Goal: Information Seeking & Learning: Compare options

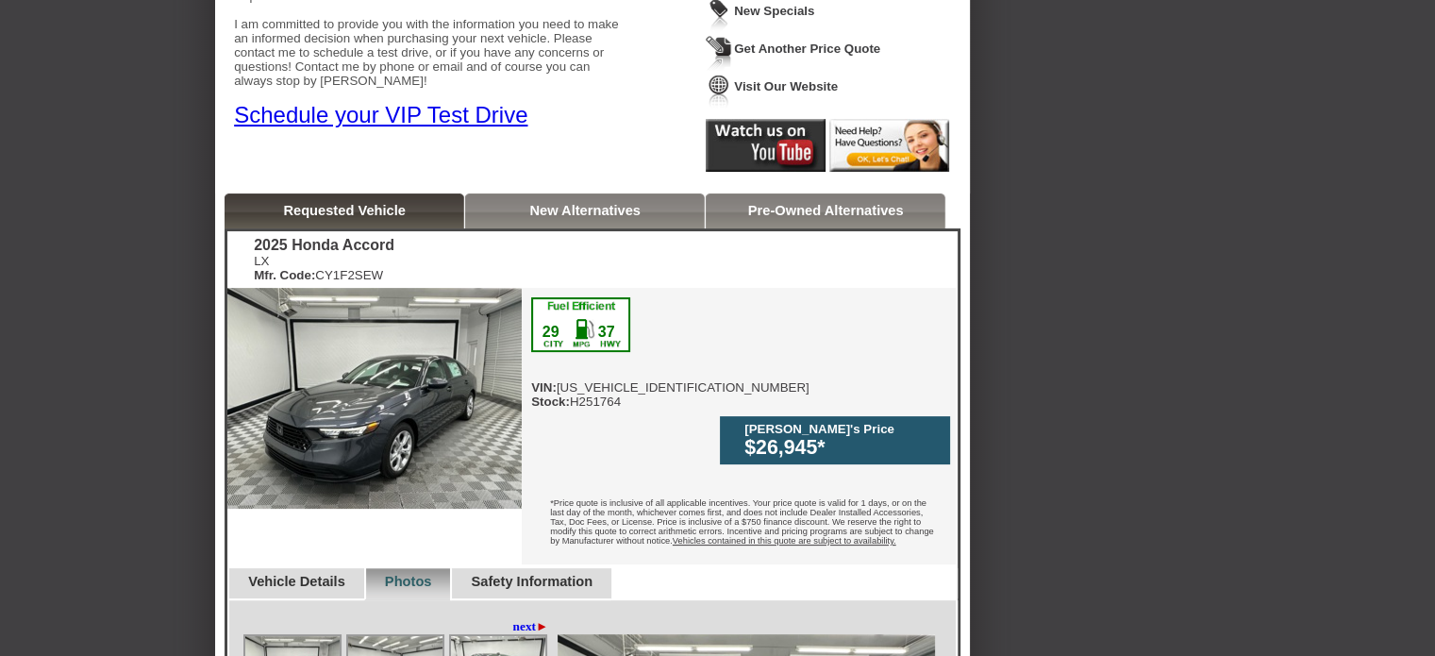
scroll to position [308, 0]
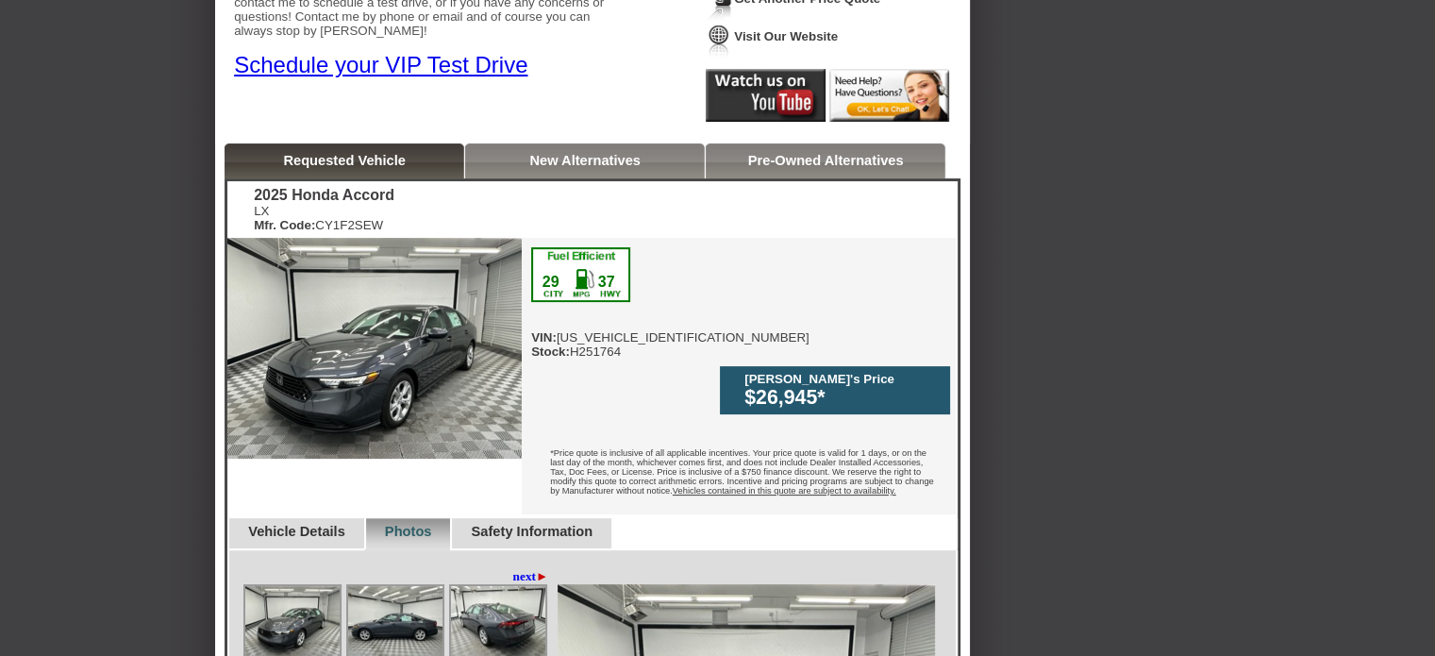
drag, startPoint x: 1442, startPoint y: 195, endPoint x: 1410, endPoint y: 308, distance: 117.7
click at [1410, 308] on html "Back To Quote Melody, Tameron Honda of [GEOGRAPHIC_DATA] is more than happy to …" at bounding box center [717, 639] width 1435 height 1990
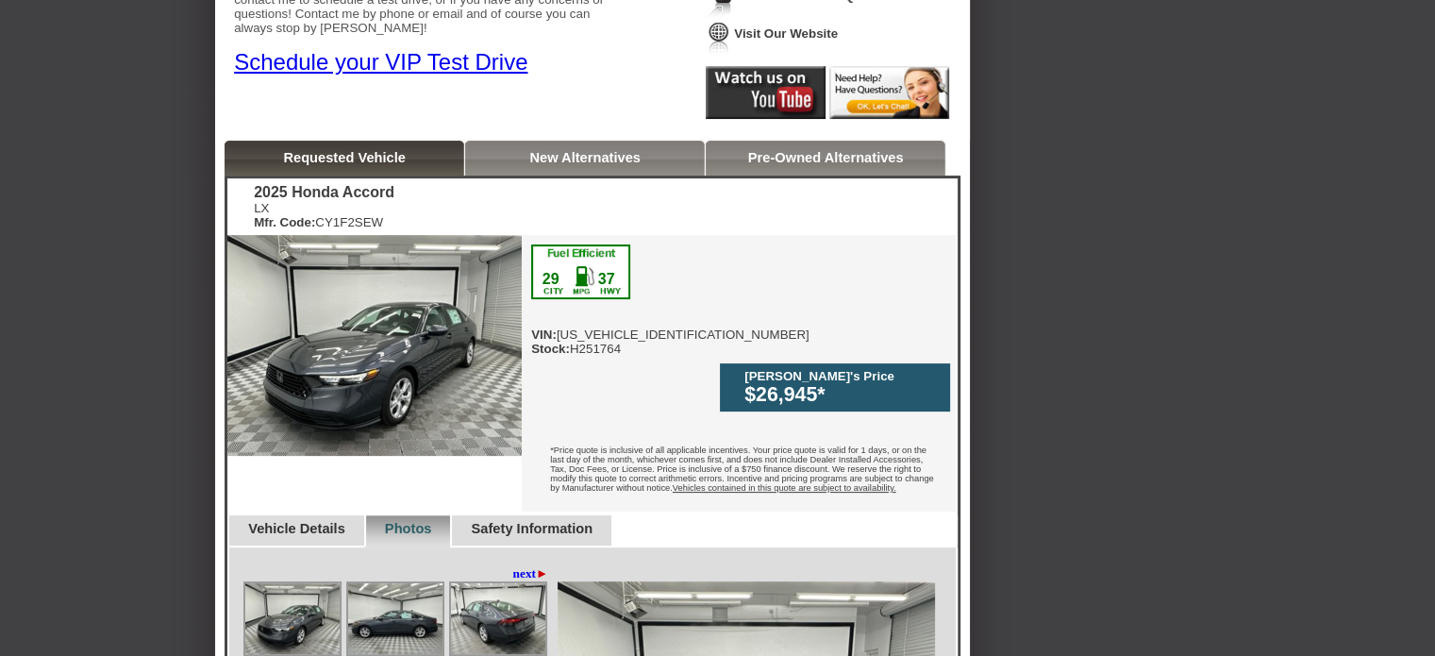
click at [309, 583] on img at bounding box center [292, 618] width 94 height 71
click at [388, 583] on img at bounding box center [395, 618] width 94 height 71
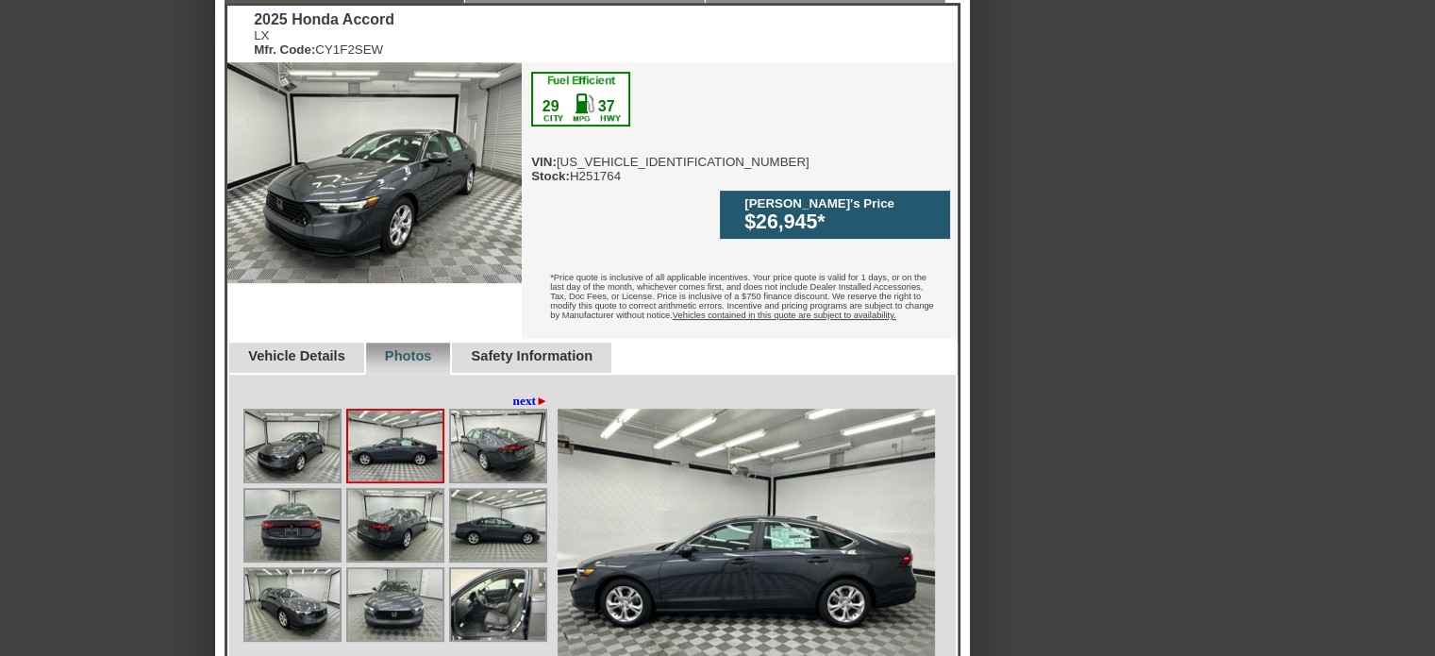
scroll to position [533, 0]
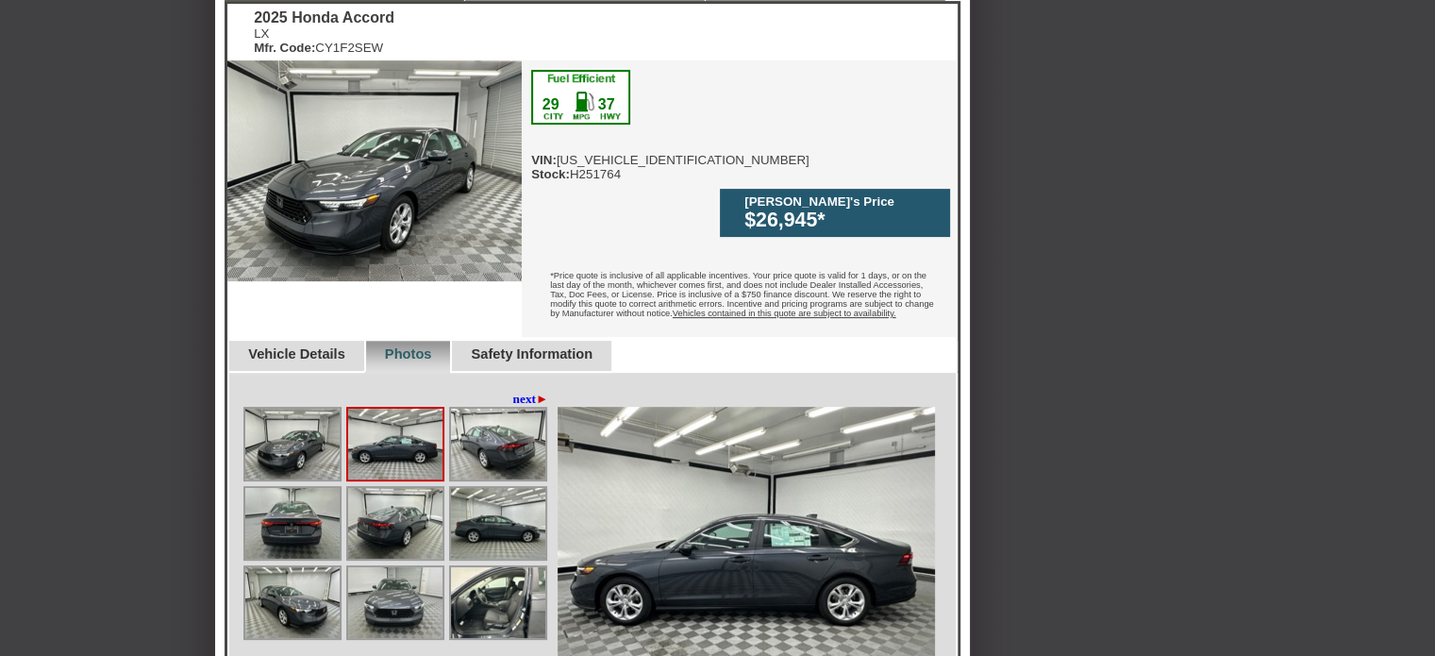
click at [517, 391] on link "next ►" at bounding box center [531, 398] width 36 height 15
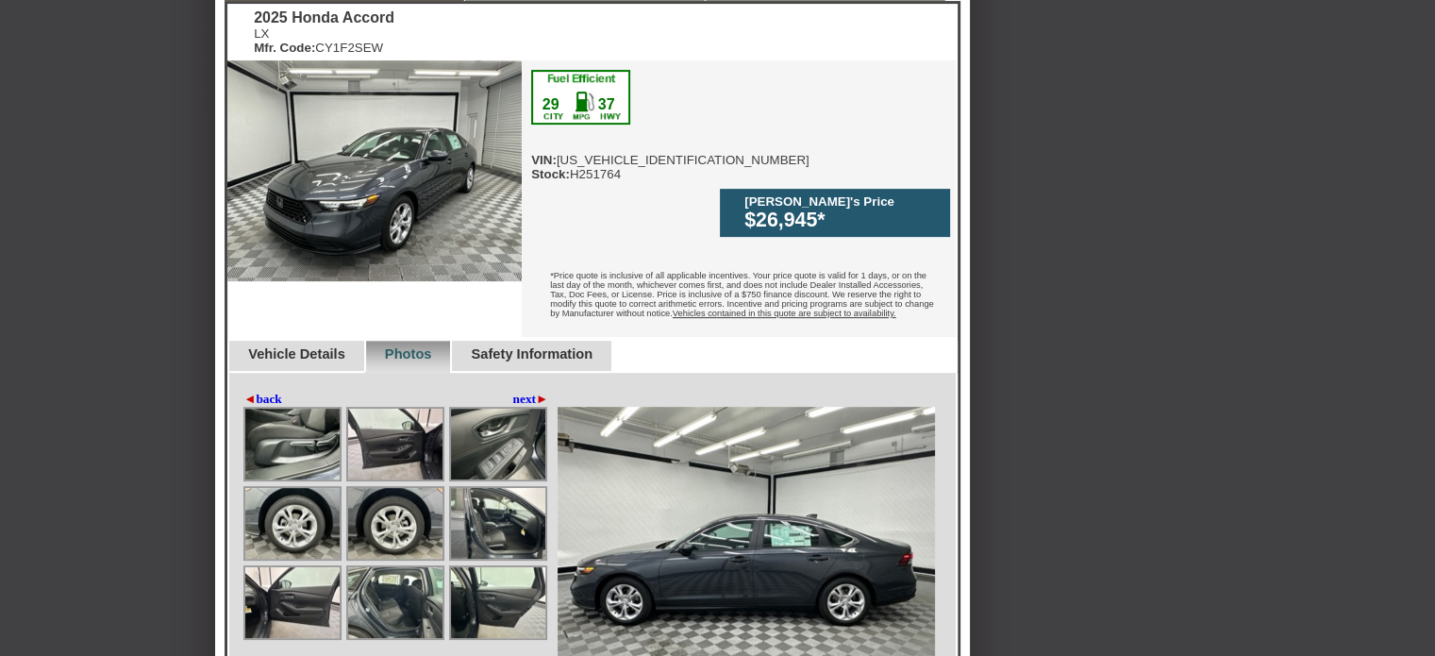
click at [517, 391] on link "next ►" at bounding box center [531, 398] width 36 height 15
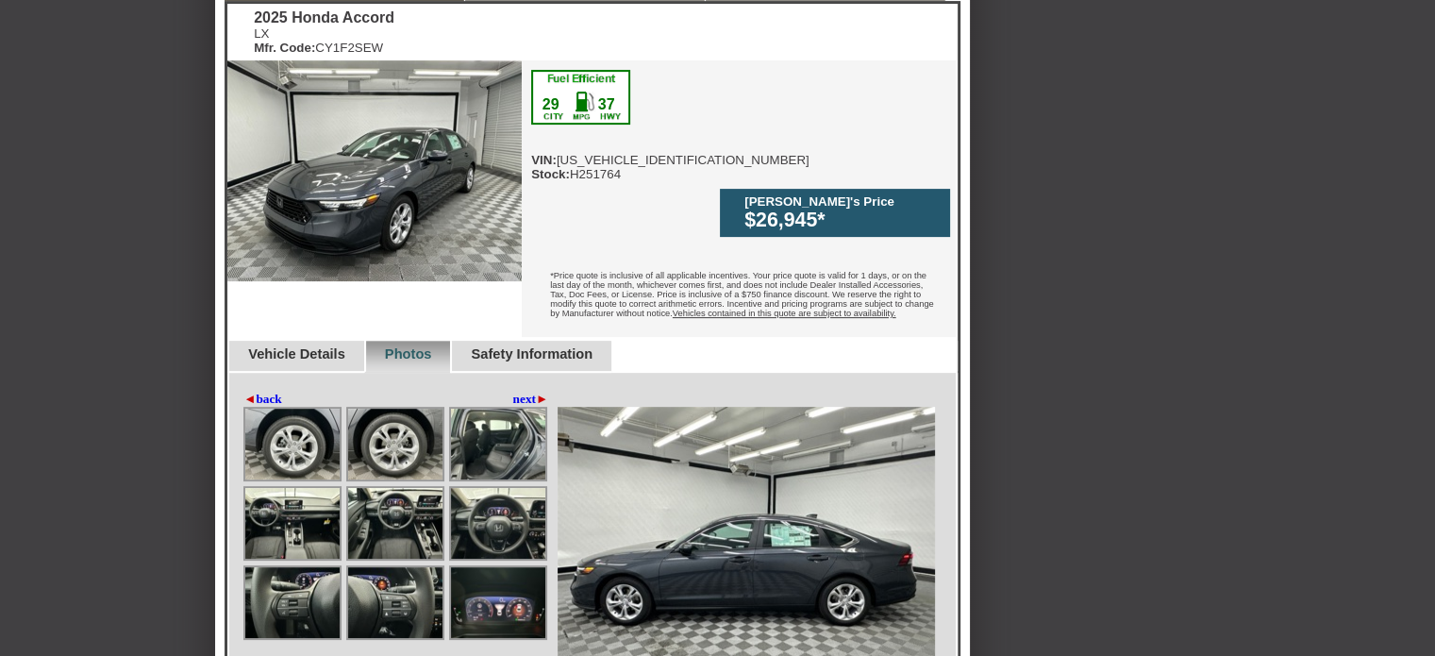
click at [385, 488] on img at bounding box center [395, 523] width 94 height 71
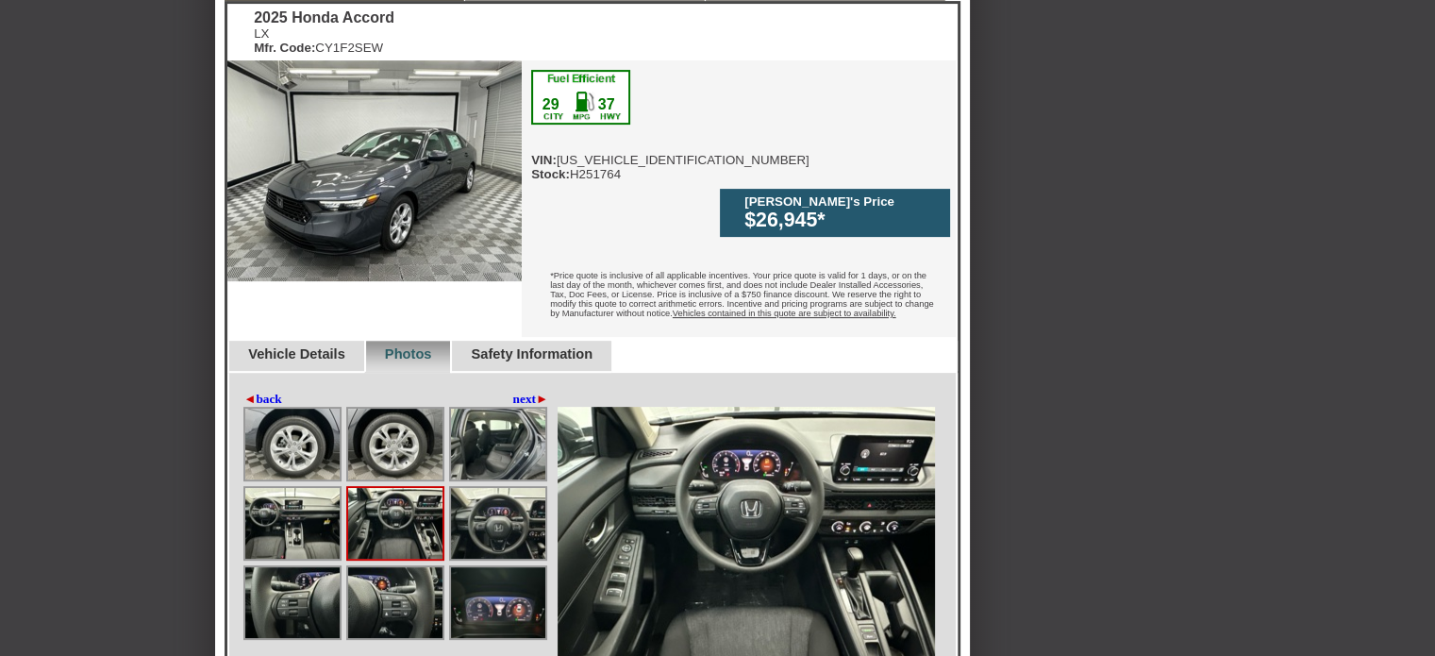
click at [383, 567] on img at bounding box center [395, 602] width 94 height 71
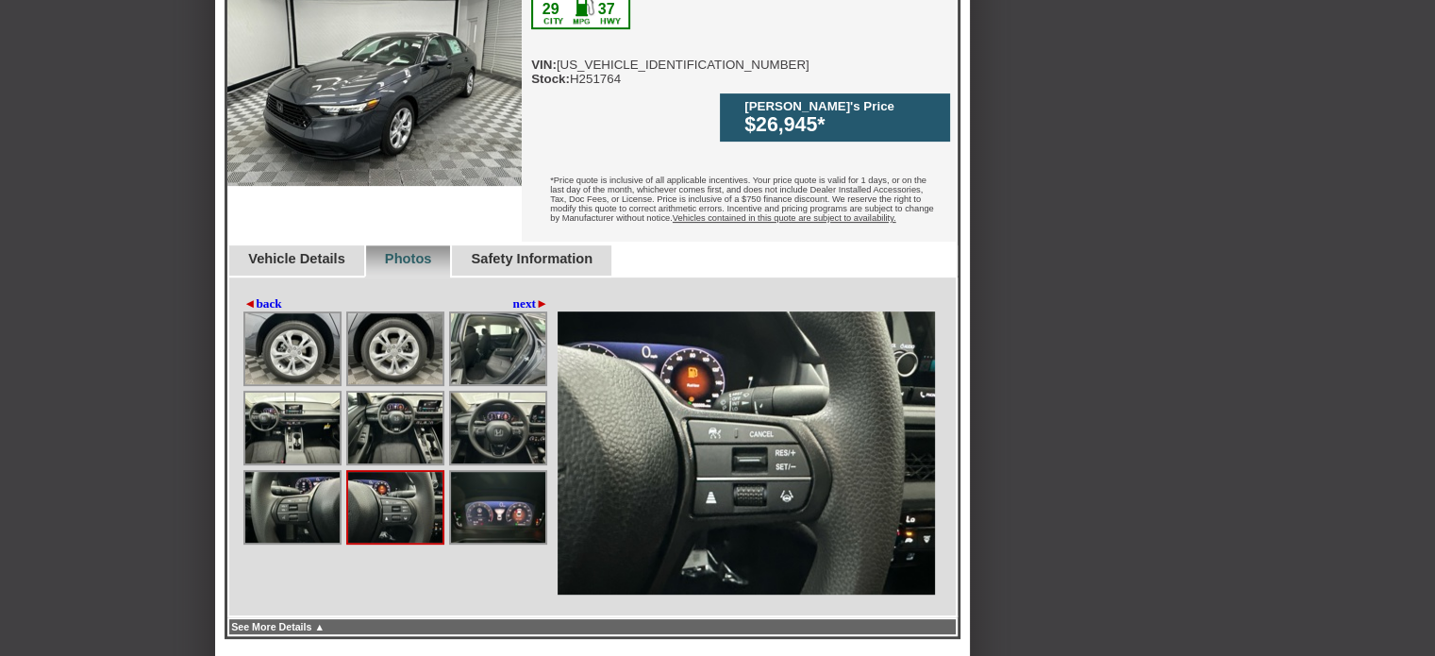
scroll to position [895, 0]
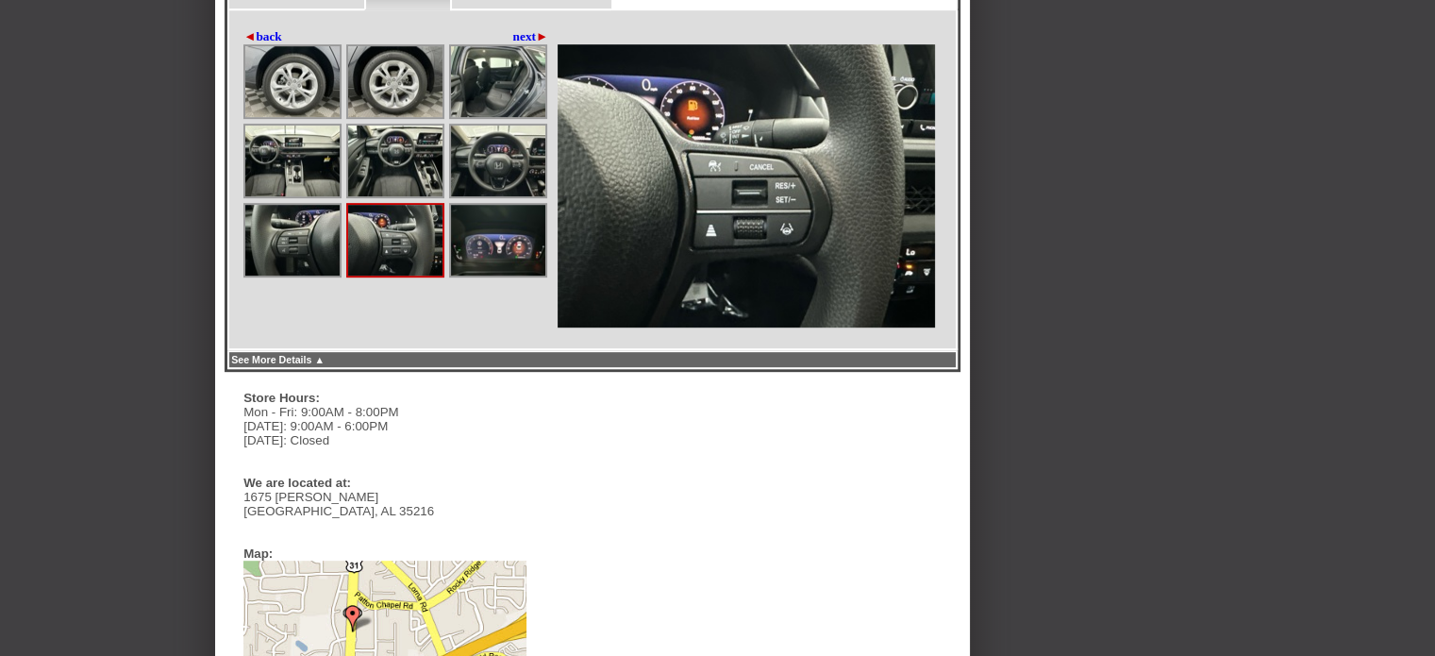
click at [1357, 465] on div "Back To Quote Melody, Tameron Honda of [GEOGRAPHIC_DATA] is more than happy to …" at bounding box center [717, 90] width 1435 height 1915
click at [520, 205] on img at bounding box center [498, 240] width 94 height 71
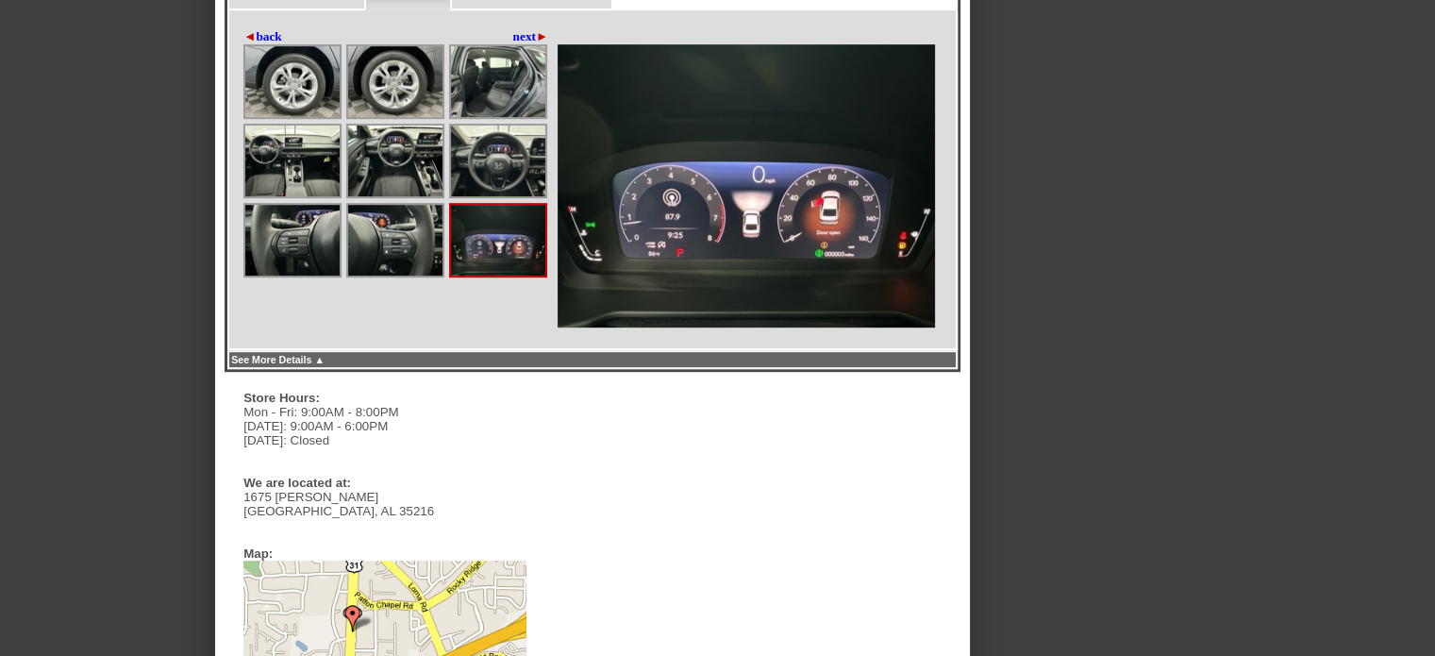
click at [400, 205] on img at bounding box center [395, 240] width 94 height 71
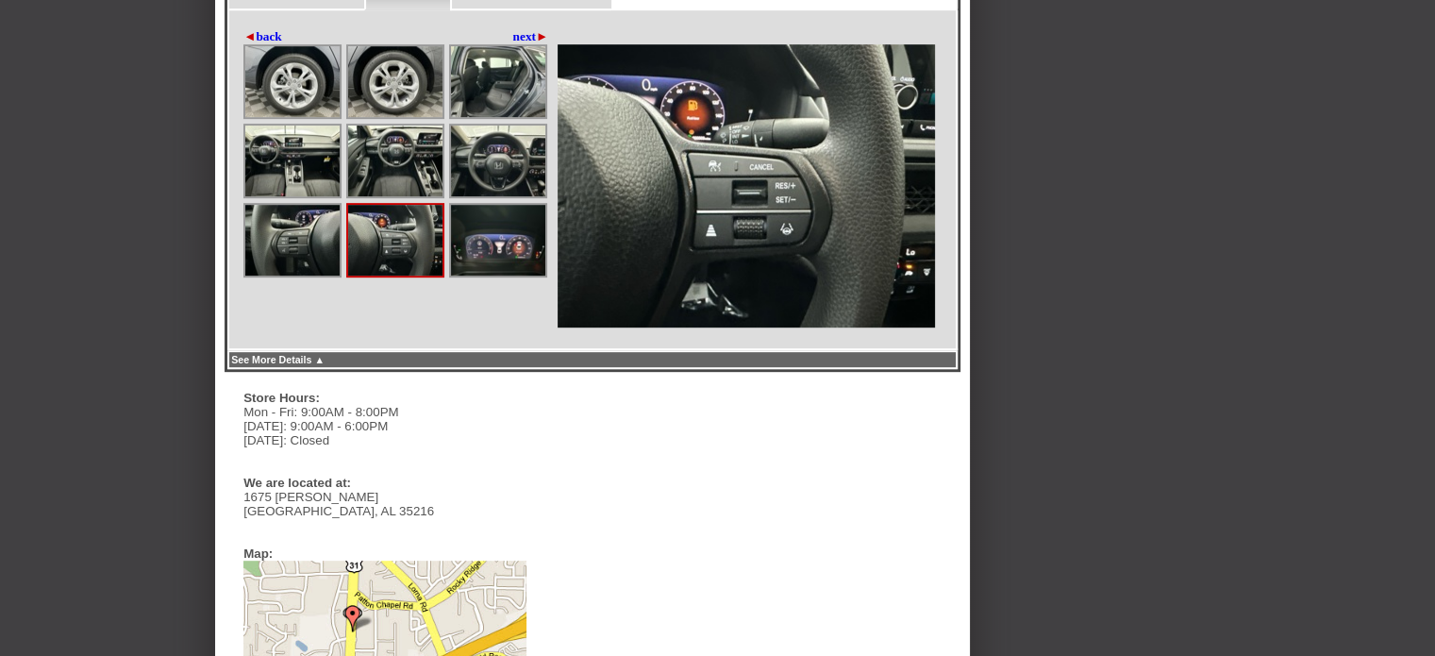
click at [391, 131] on img at bounding box center [395, 160] width 94 height 71
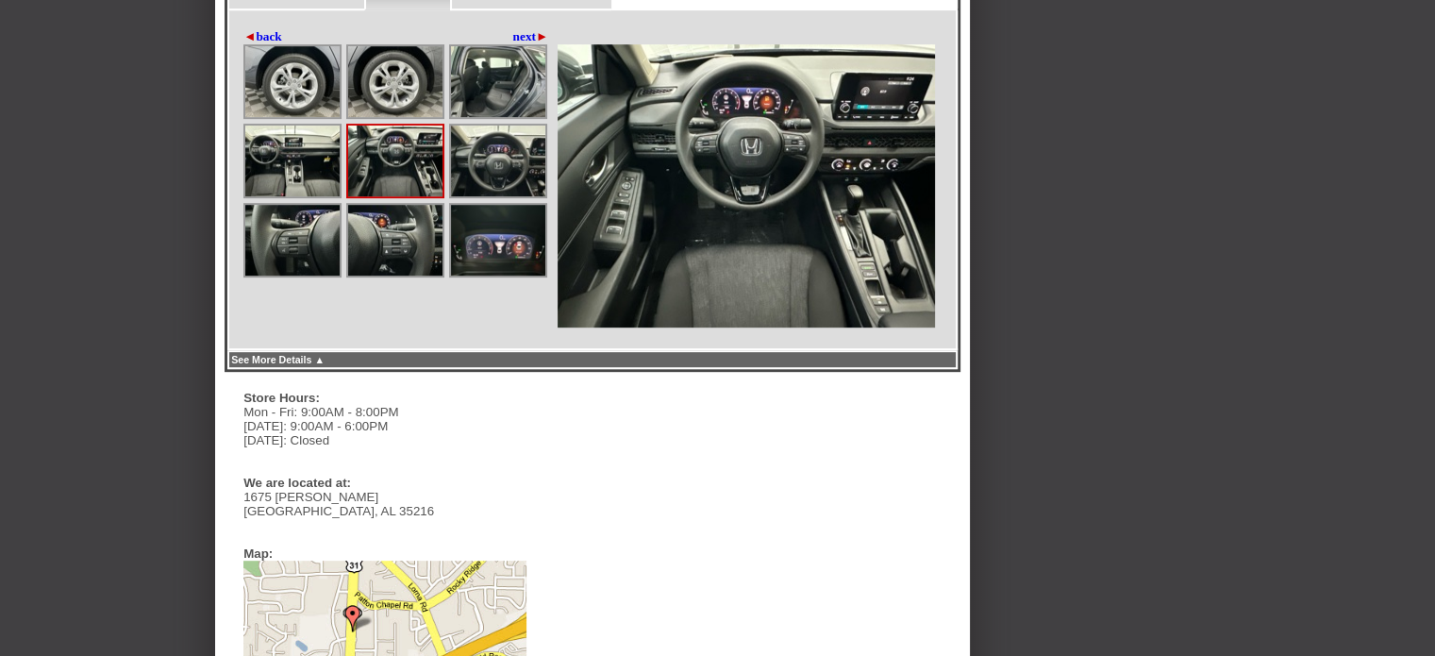
click at [395, 205] on img at bounding box center [395, 240] width 94 height 71
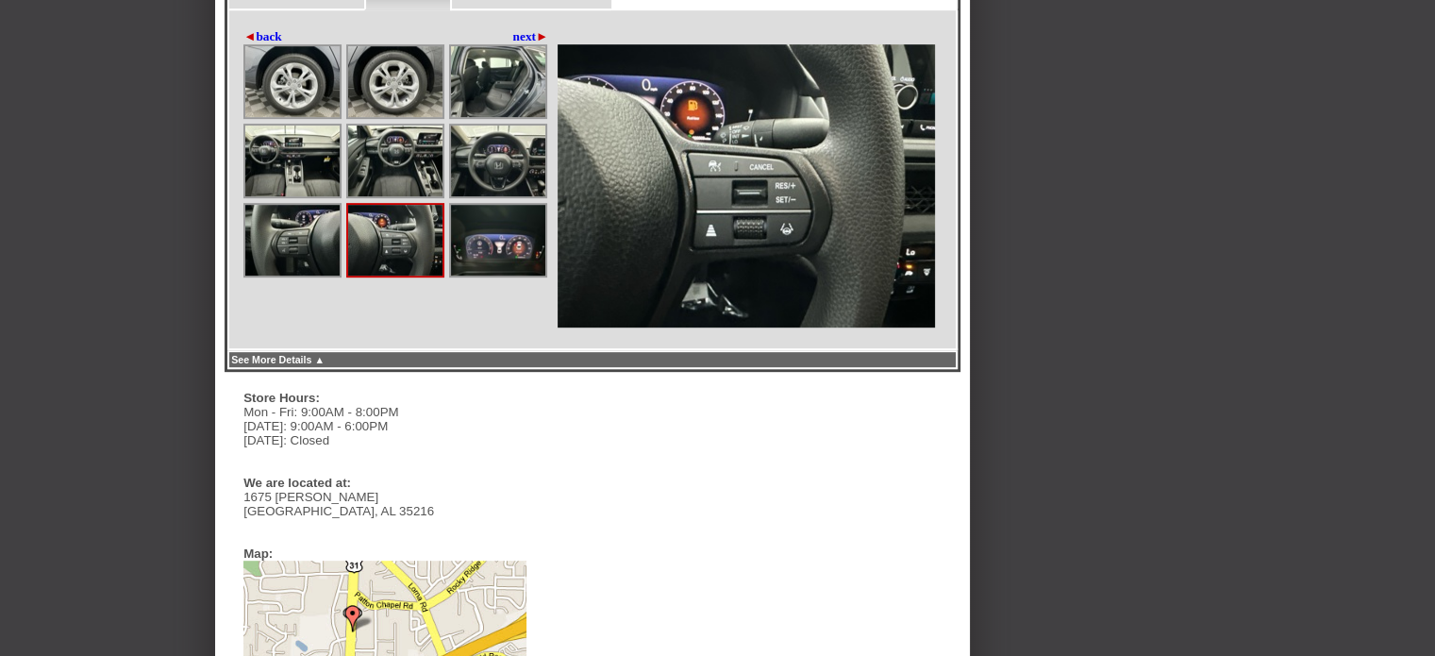
click at [311, 205] on img at bounding box center [292, 240] width 94 height 71
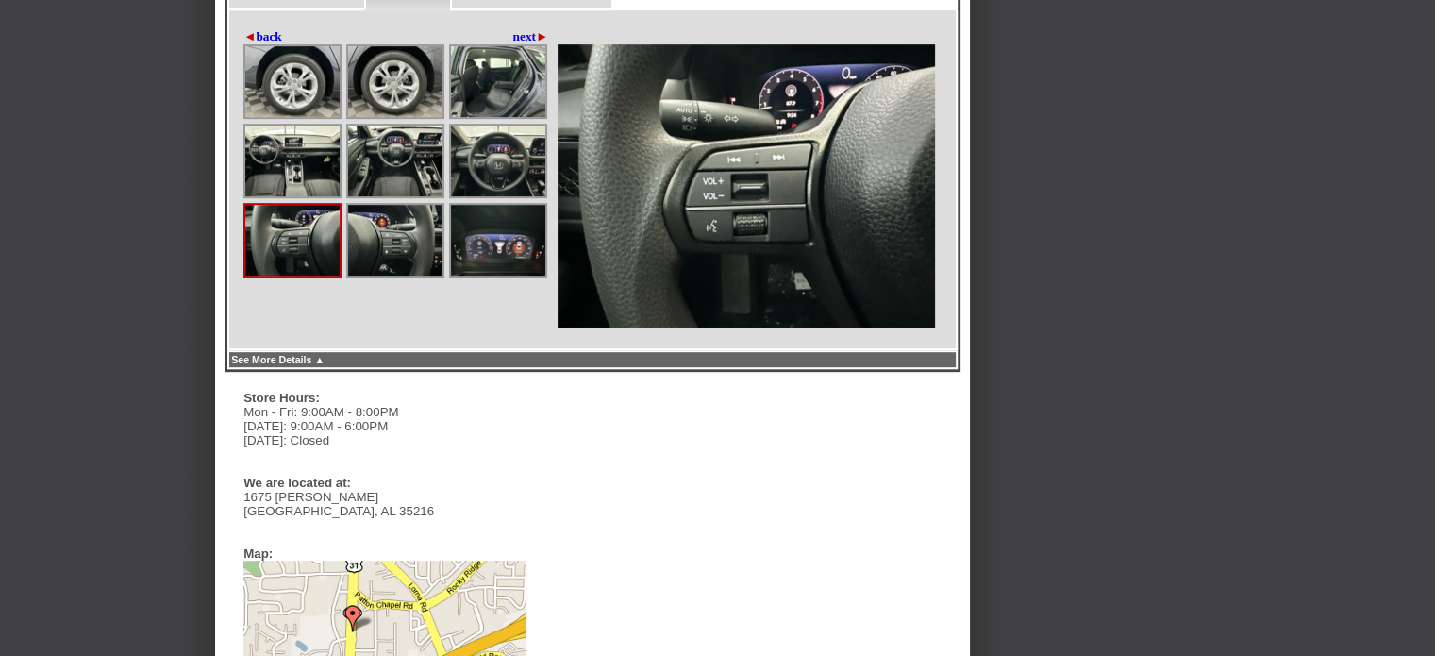
click at [294, 131] on img at bounding box center [292, 160] width 94 height 71
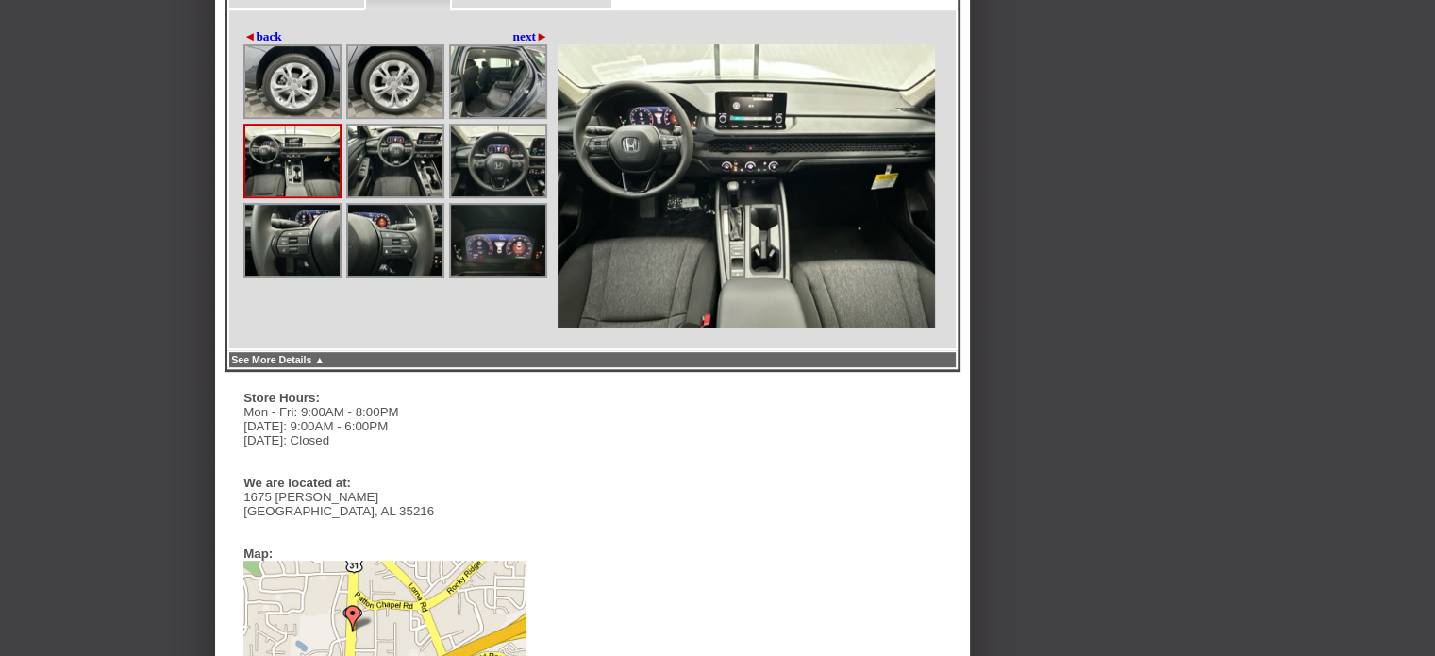
click at [301, 128] on img at bounding box center [292, 160] width 94 height 71
click at [290, 46] on img at bounding box center [292, 81] width 94 height 71
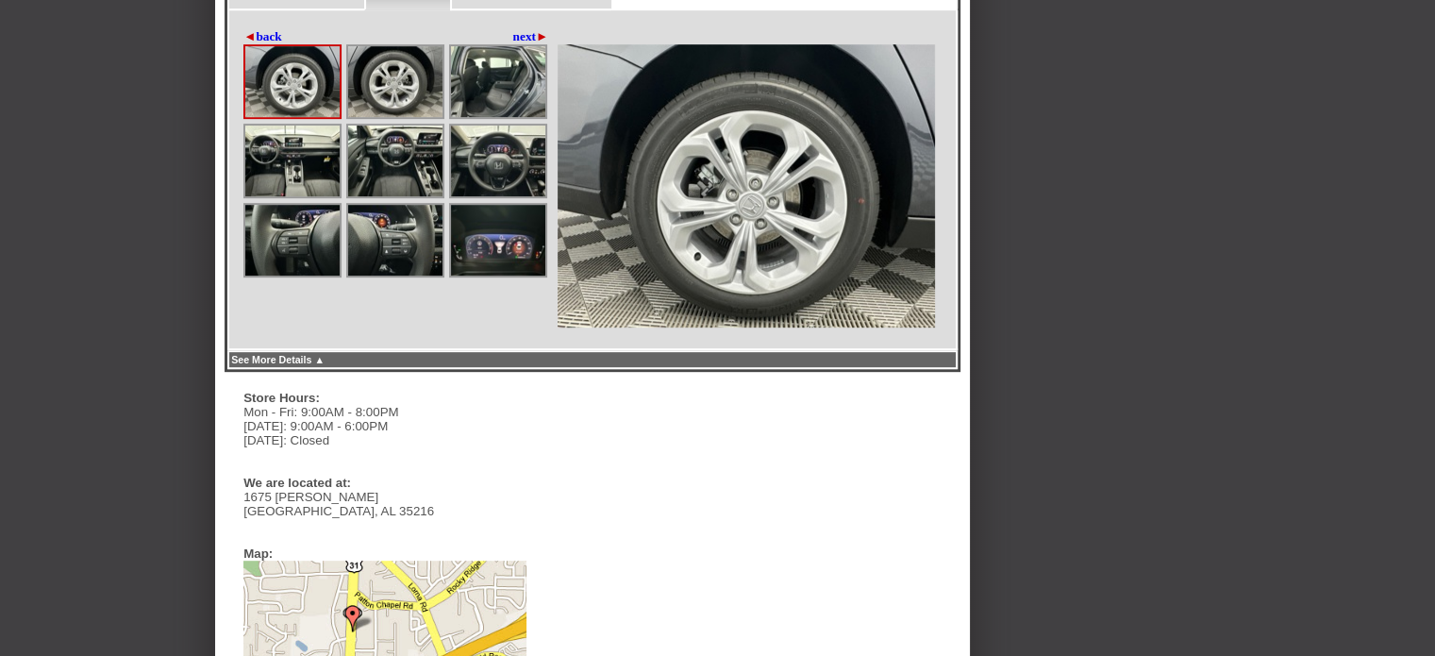
click at [375, 46] on img at bounding box center [395, 81] width 94 height 71
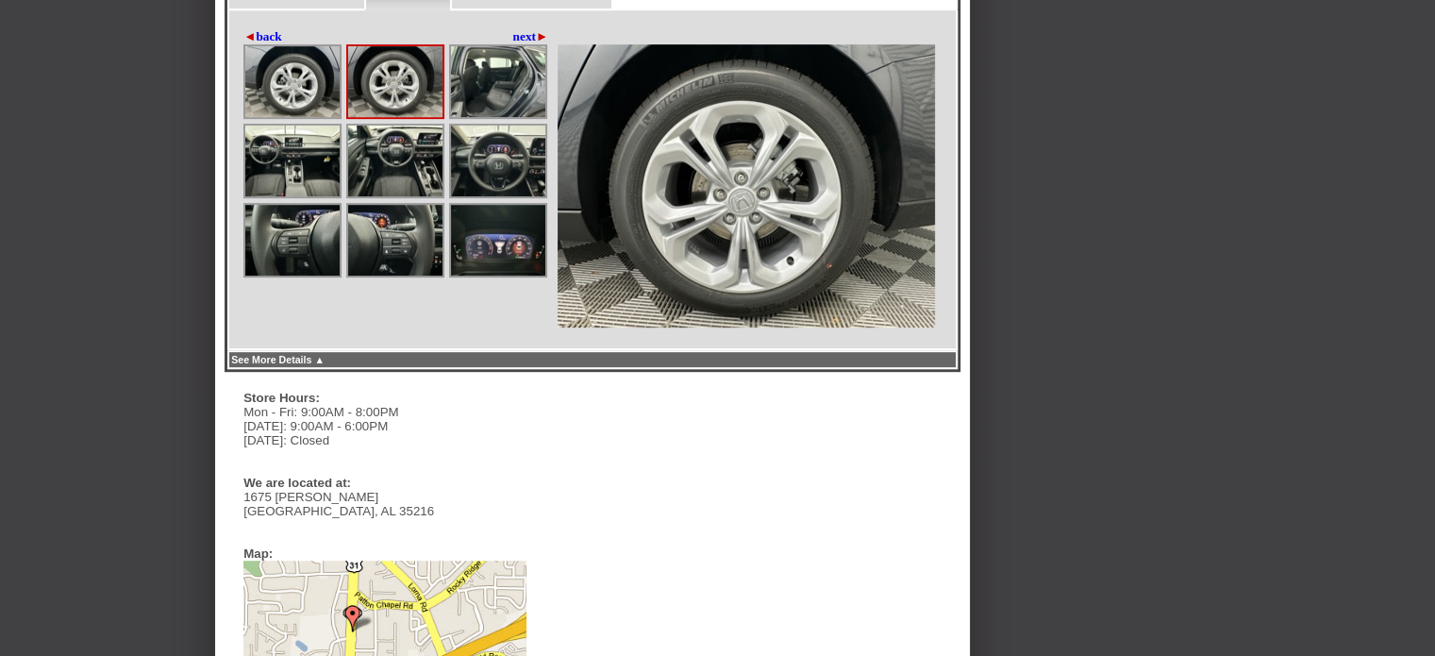
click at [471, 48] on img at bounding box center [498, 81] width 94 height 71
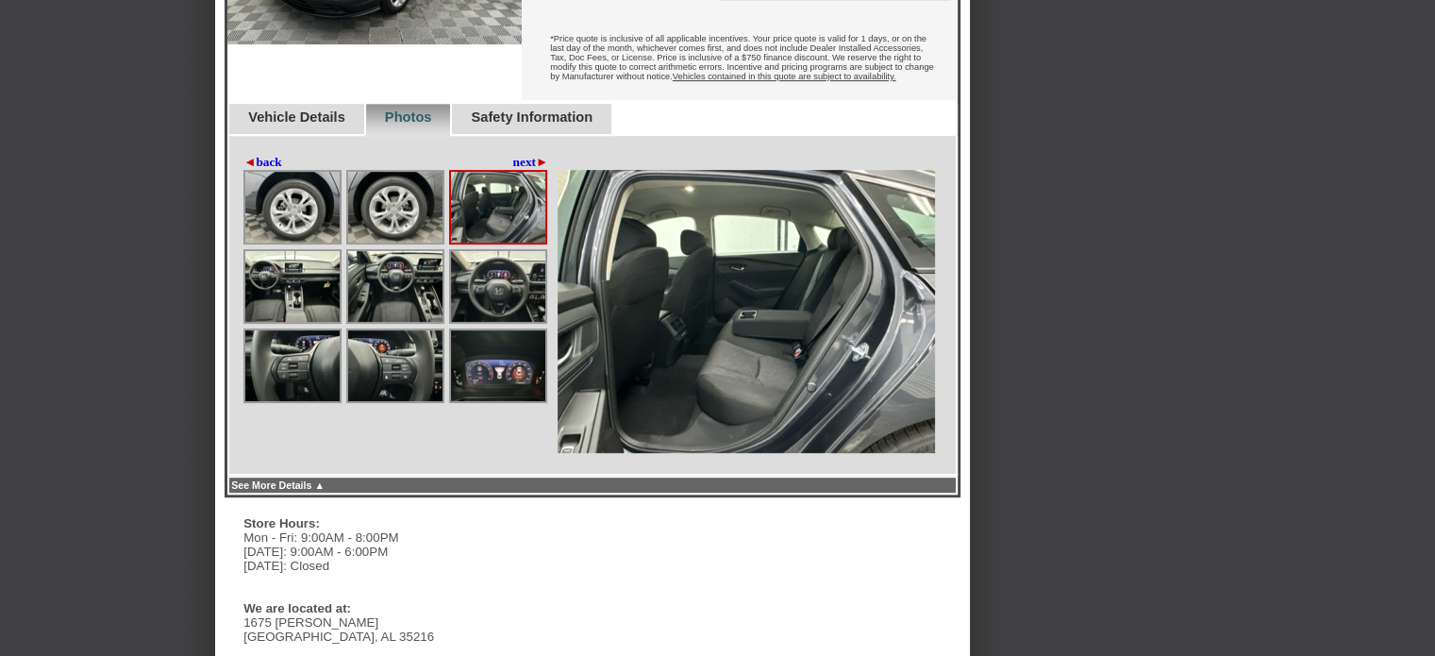
scroll to position [682, 0]
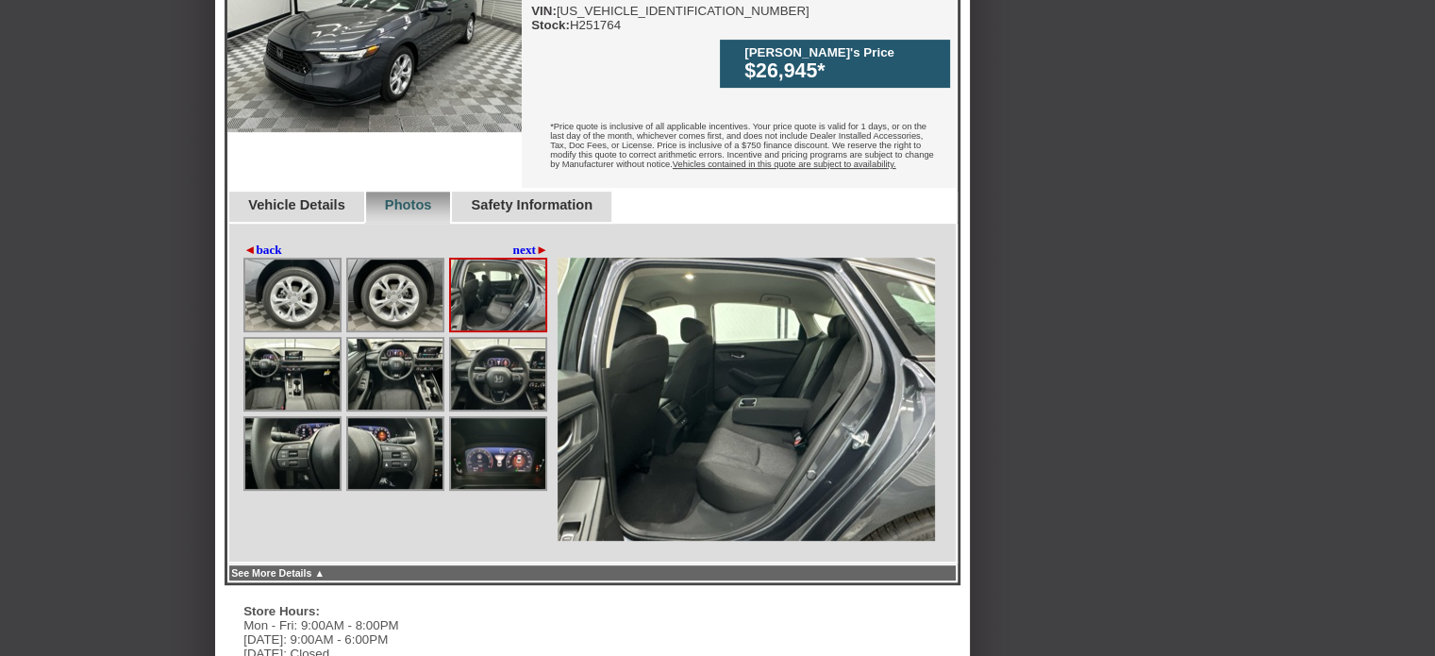
click at [271, 242] on link "◄ back" at bounding box center [262, 249] width 39 height 15
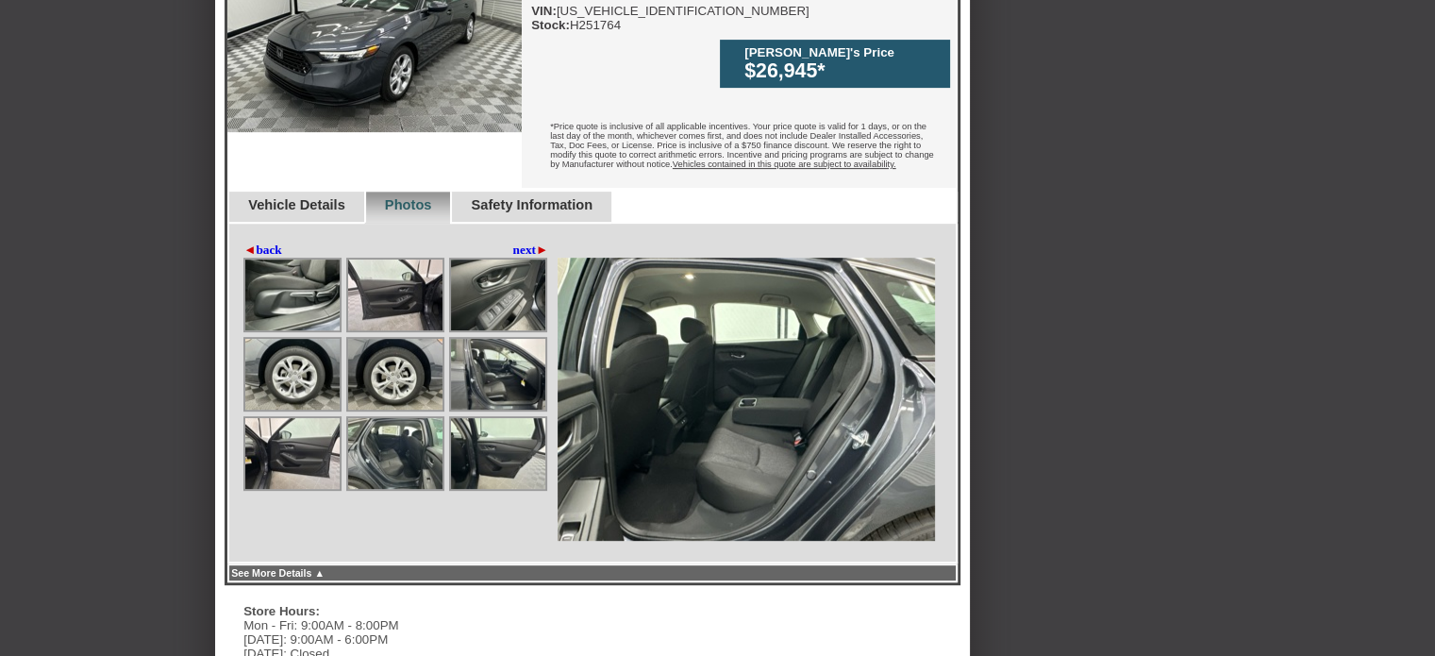
click at [479, 339] on img at bounding box center [498, 374] width 94 height 71
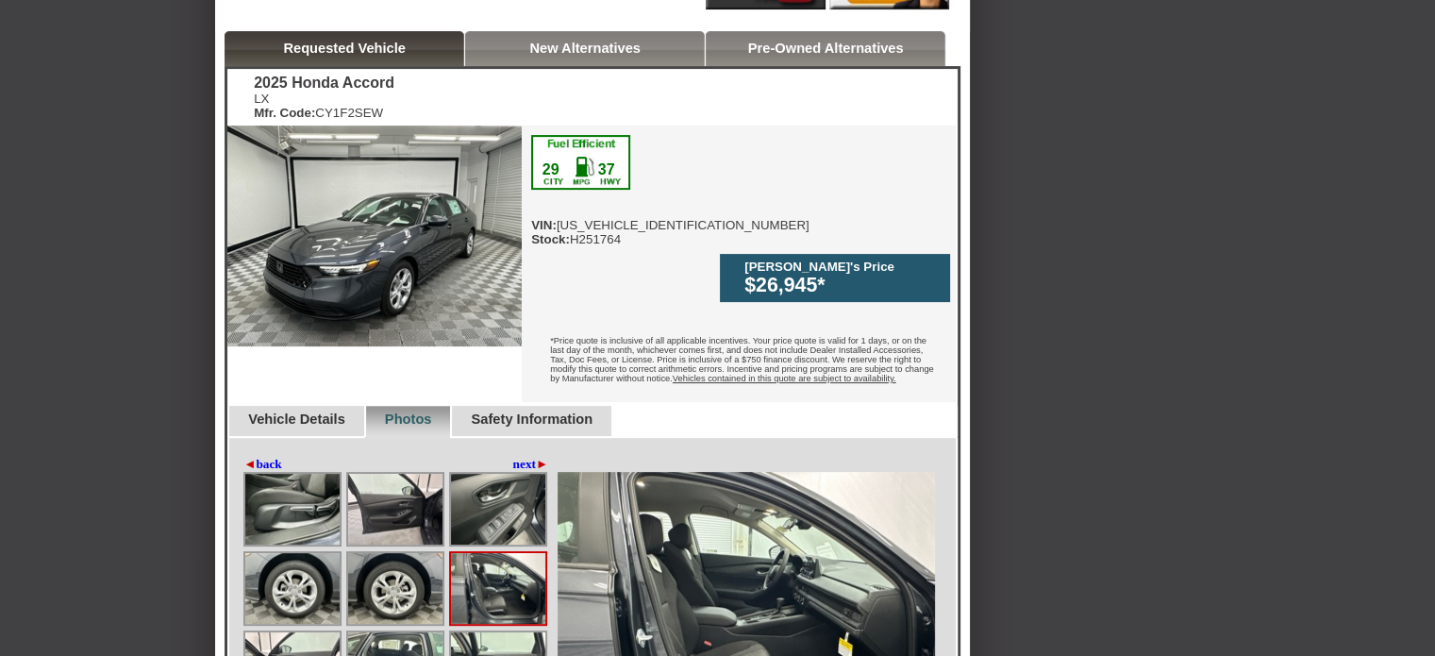
scroll to position [317, 0]
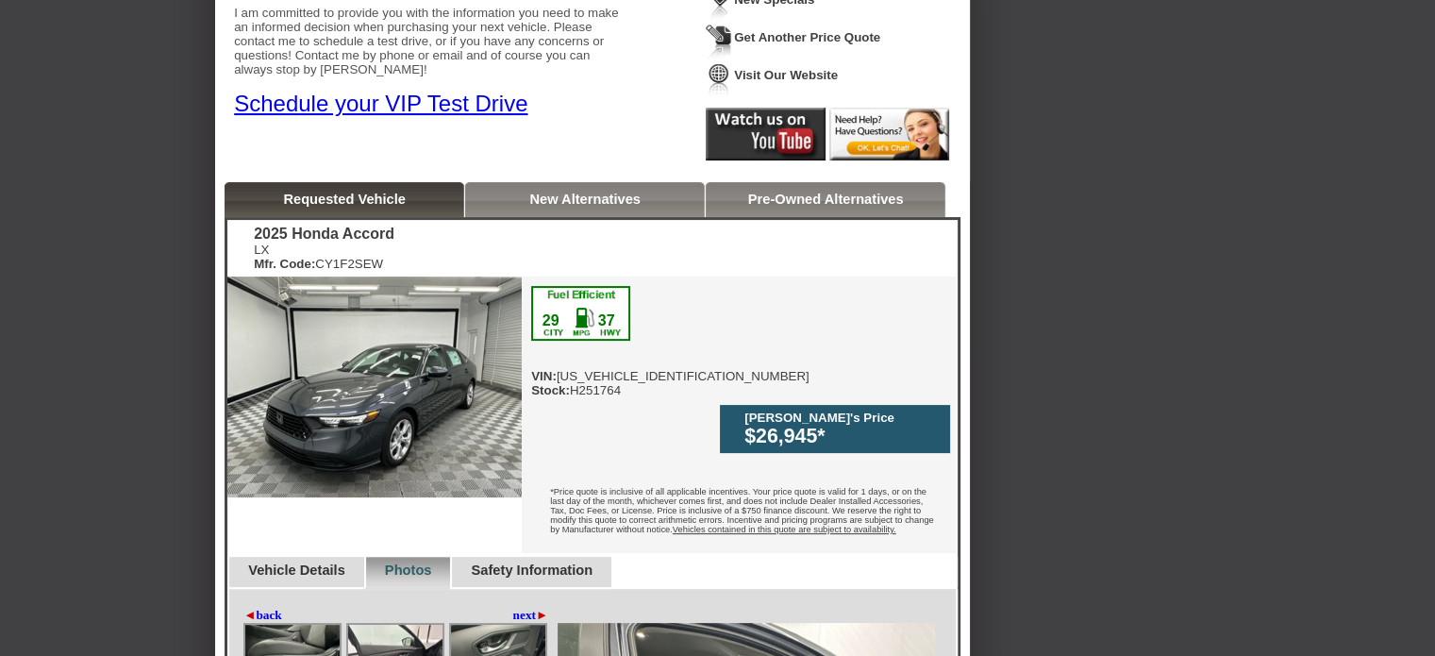
click at [653, 192] on div "New Alternatives" at bounding box center [585, 199] width 240 height 35
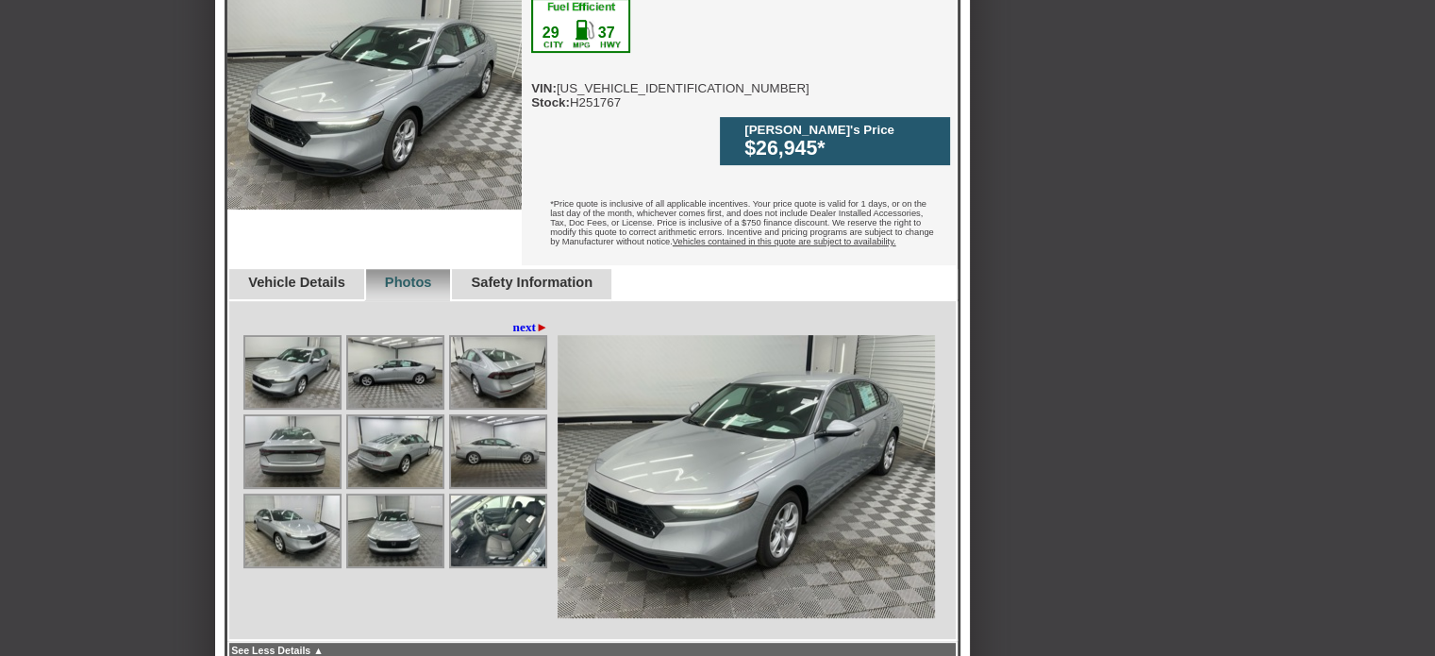
scroll to position [623, 0]
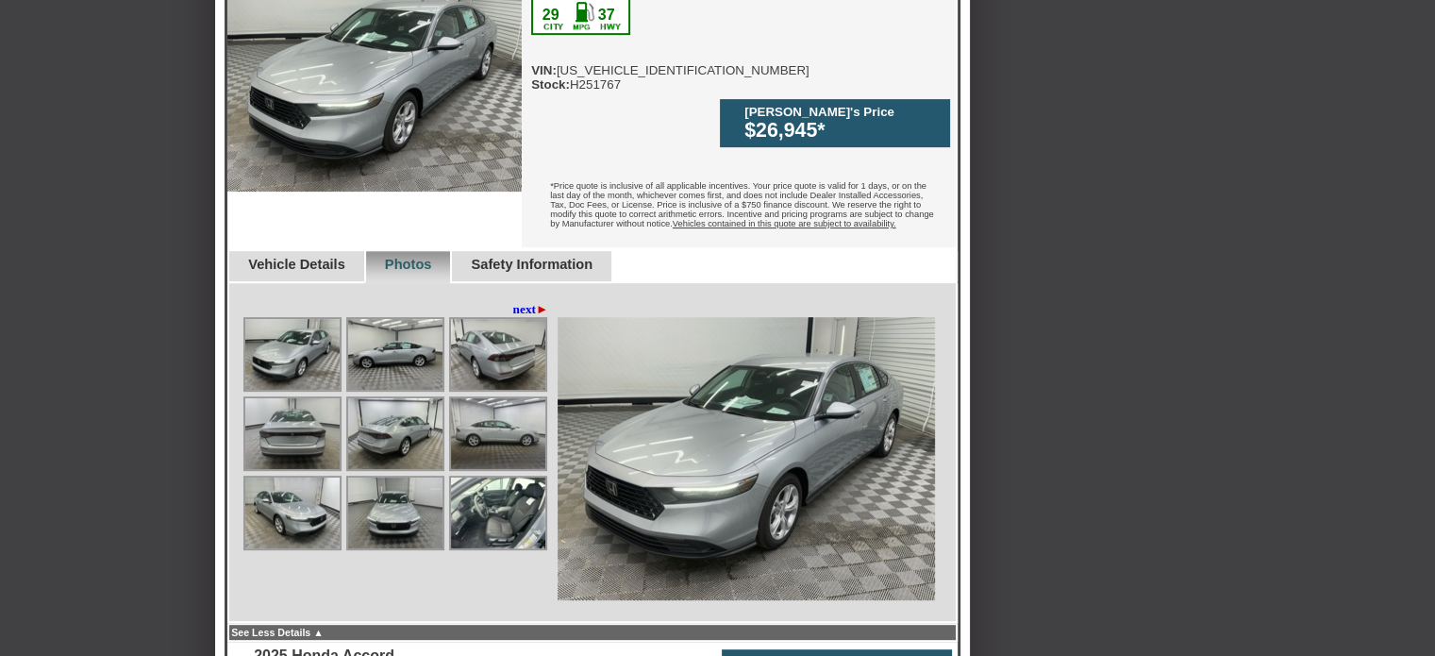
click at [396, 319] on img at bounding box center [395, 354] width 94 height 71
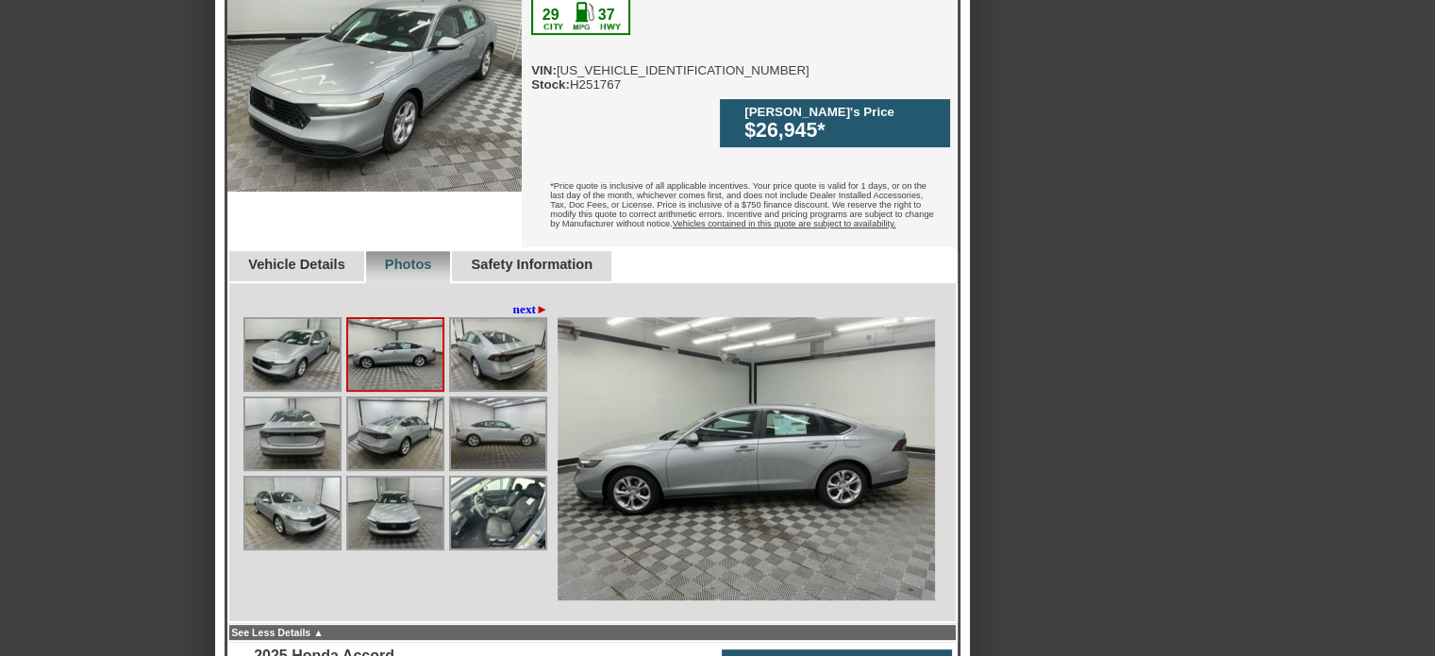
click at [386, 319] on img at bounding box center [395, 354] width 94 height 71
click at [484, 477] on img at bounding box center [498, 512] width 94 height 71
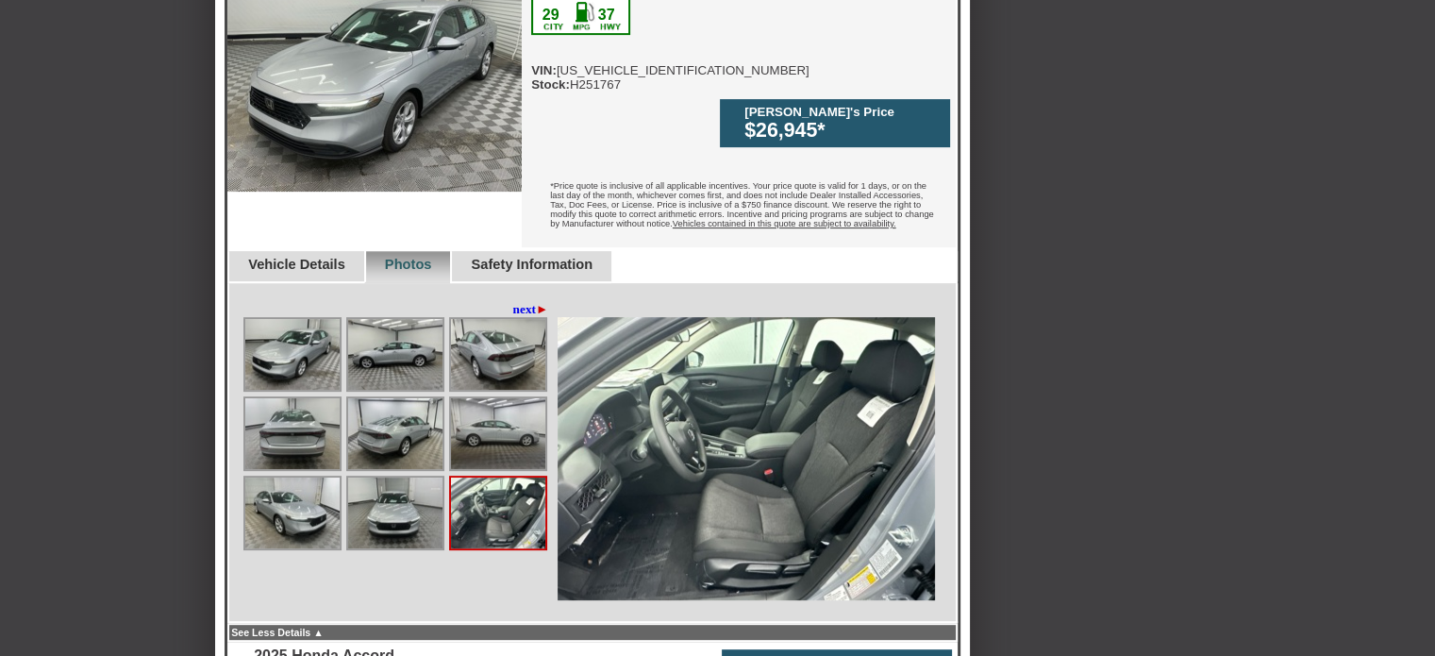
click at [490, 319] on img at bounding box center [498, 354] width 94 height 71
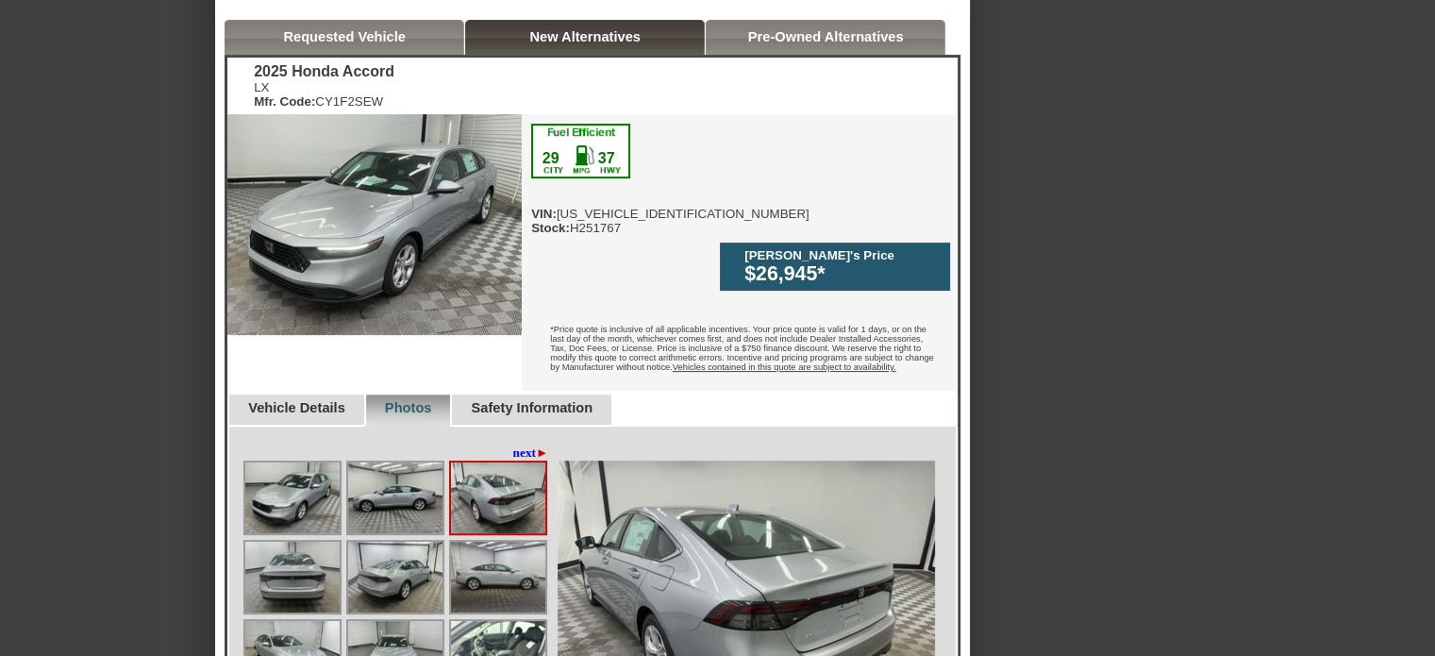
scroll to position [475, 0]
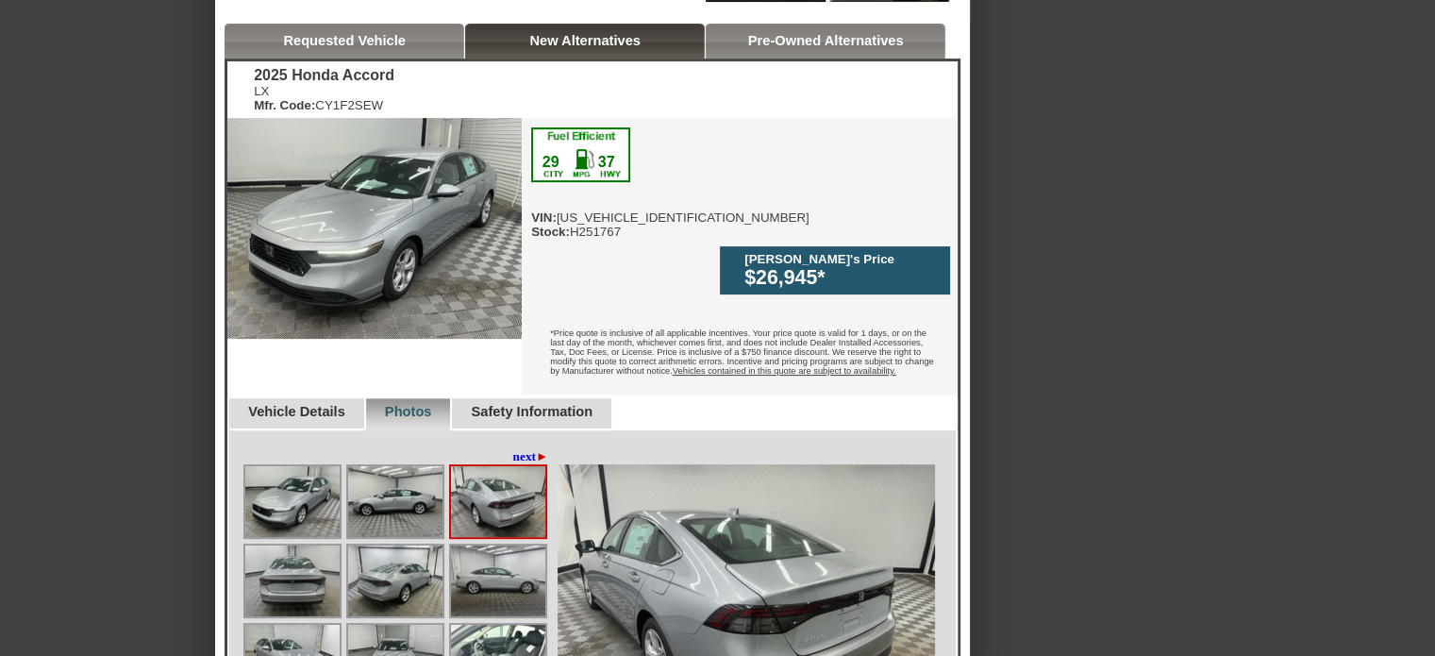
click at [563, 48] on div "New Alternatives" at bounding box center [585, 41] width 240 height 35
click at [372, 37] on link "Requested Vehicle" at bounding box center [344, 40] width 123 height 15
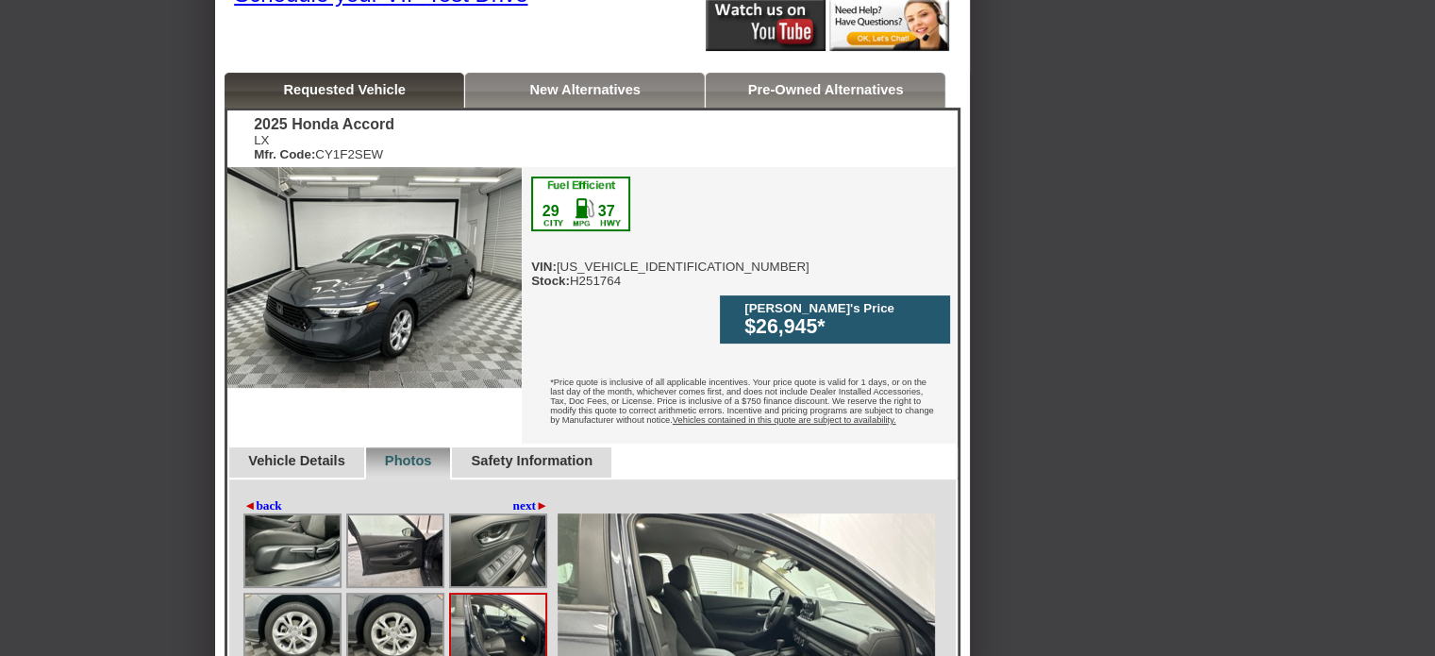
scroll to position [425, 0]
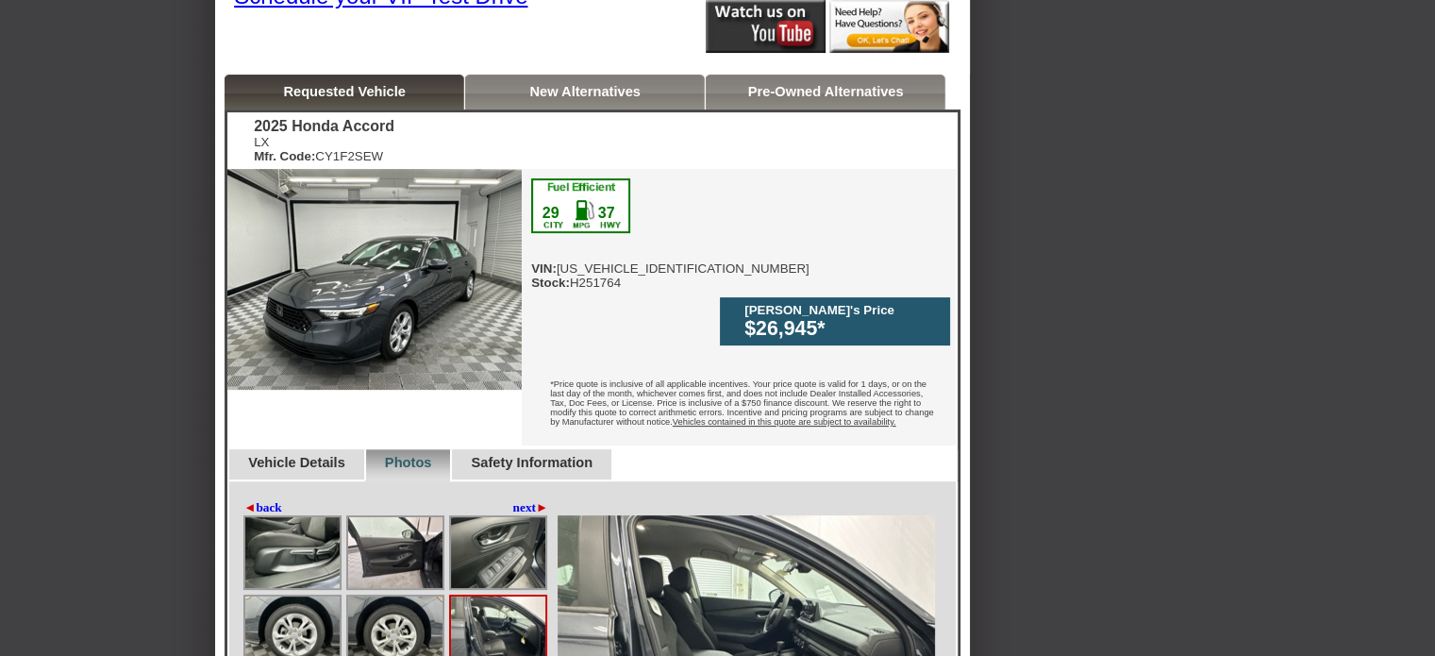
click at [626, 88] on link "New Alternatives" at bounding box center [584, 91] width 111 height 15
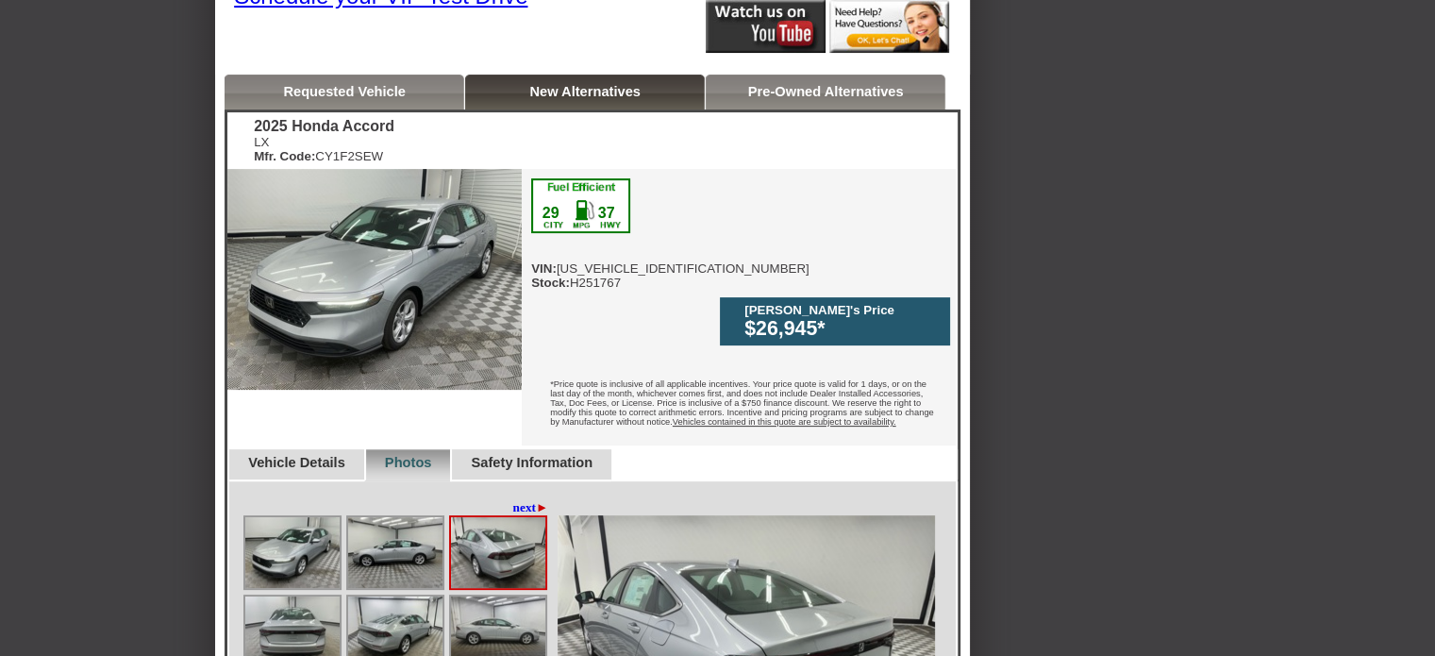
click at [402, 92] on link "Requested Vehicle" at bounding box center [344, 91] width 123 height 15
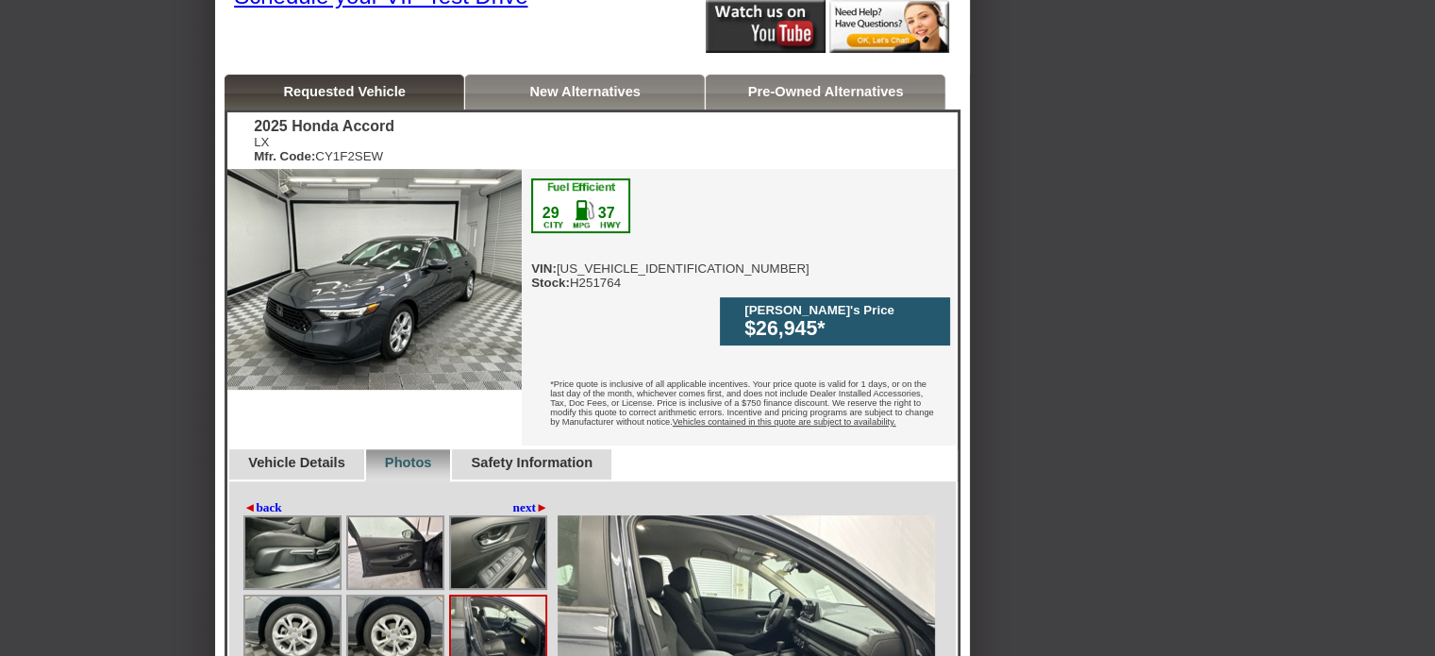
click at [621, 91] on link "New Alternatives" at bounding box center [584, 91] width 111 height 15
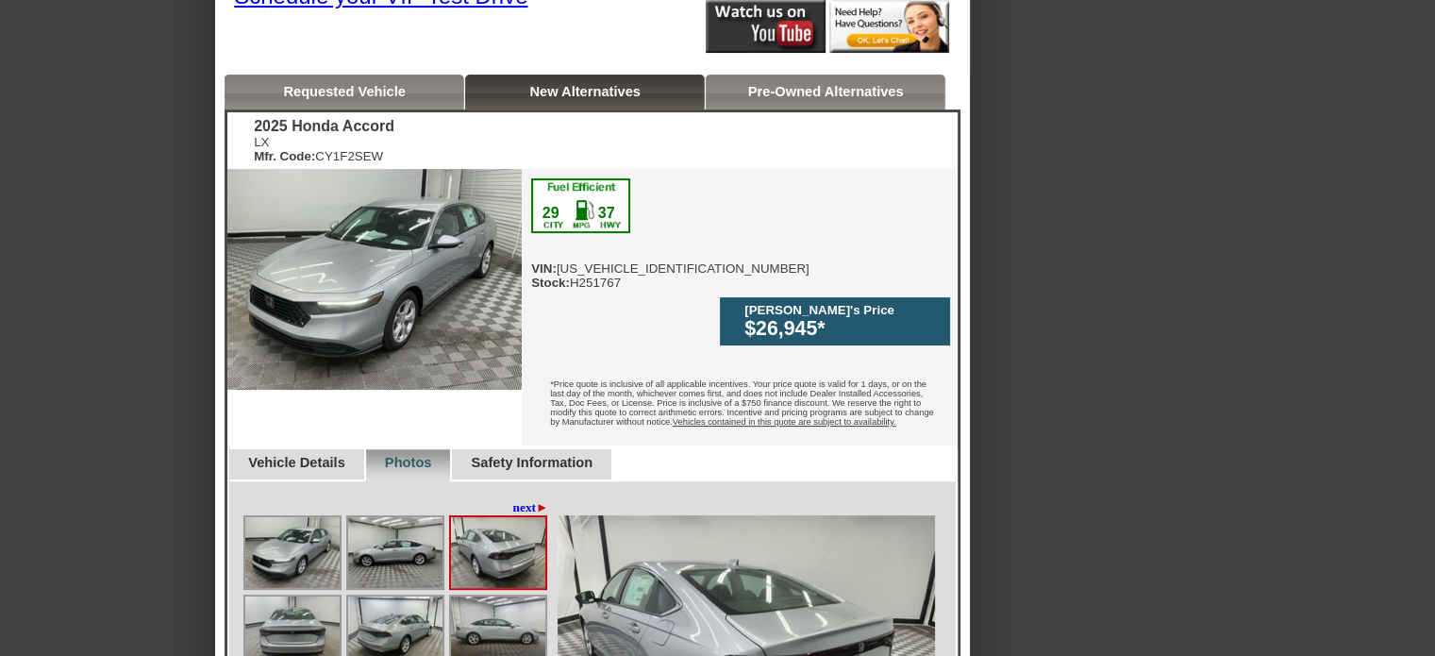
click at [385, 78] on div "Requested Vehicle" at bounding box center [345, 92] width 240 height 35
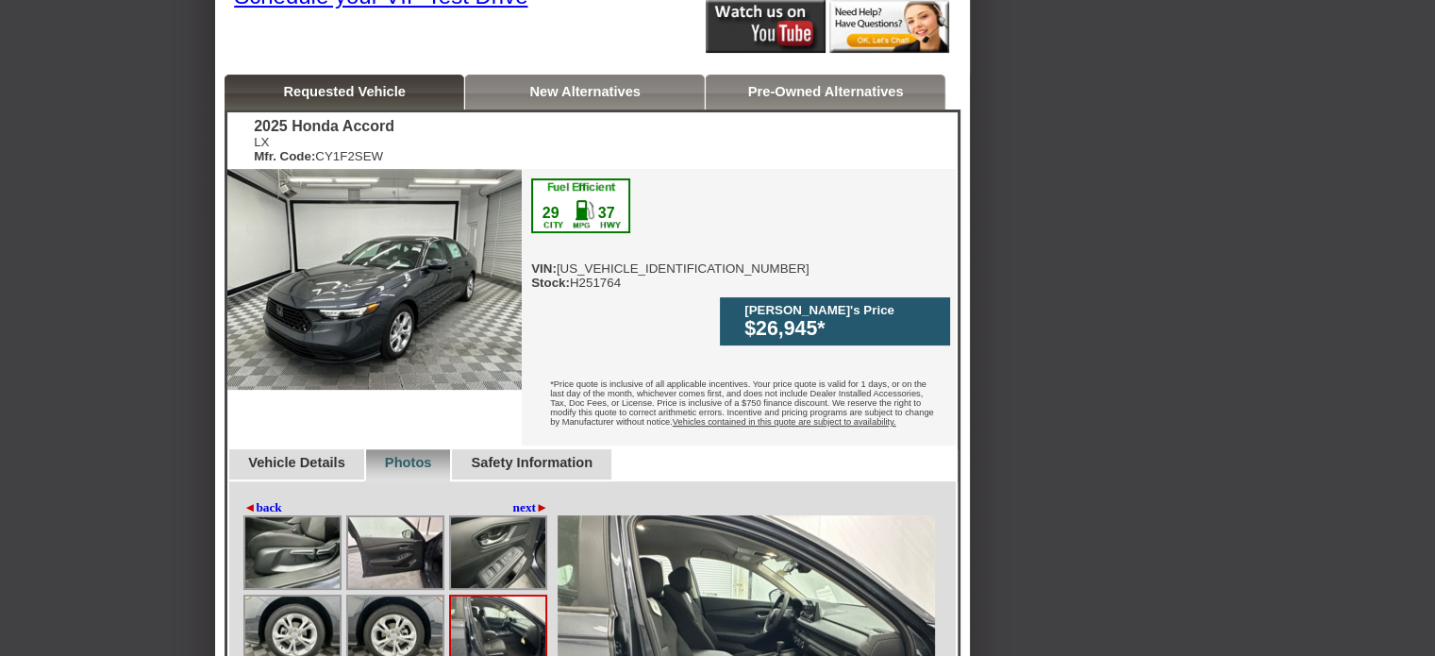
click at [780, 86] on link "Pre-Owned Alternatives" at bounding box center [826, 91] width 156 height 15
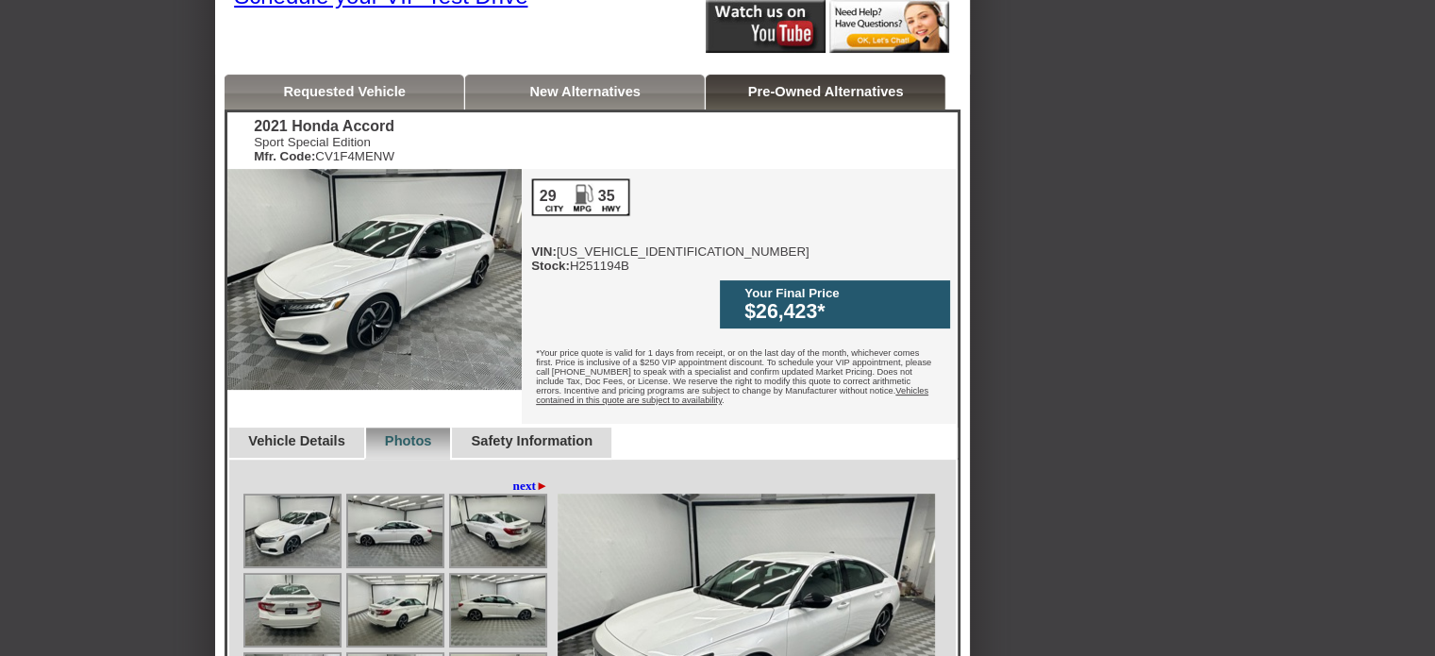
click at [393, 495] on img at bounding box center [395, 530] width 94 height 71
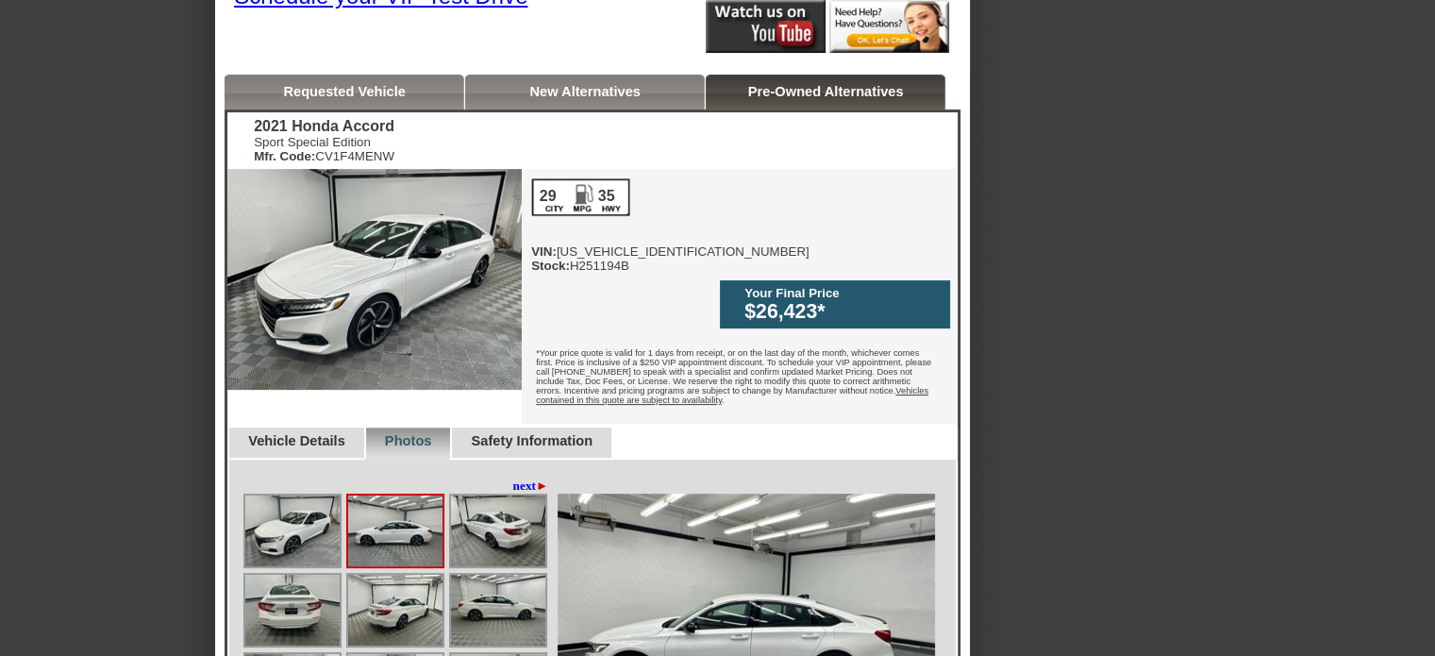
click at [506, 501] on img at bounding box center [498, 530] width 94 height 71
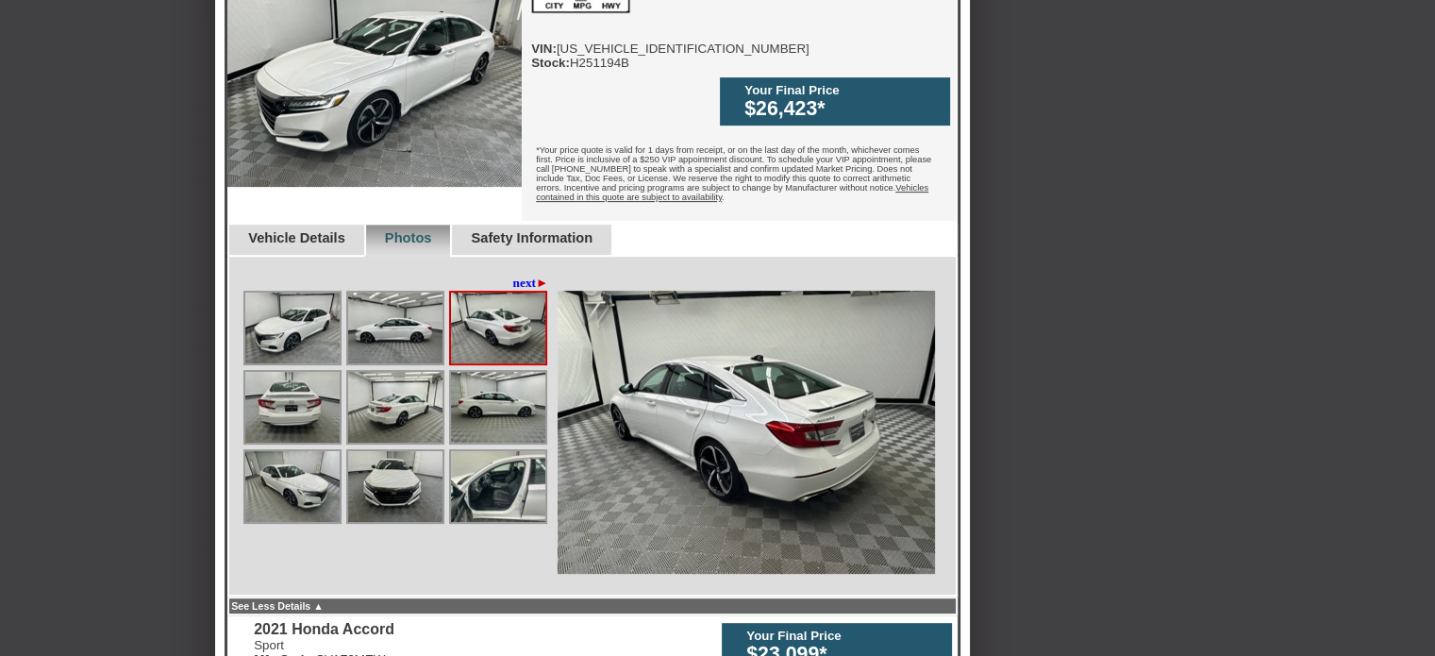
scroll to position [630, 0]
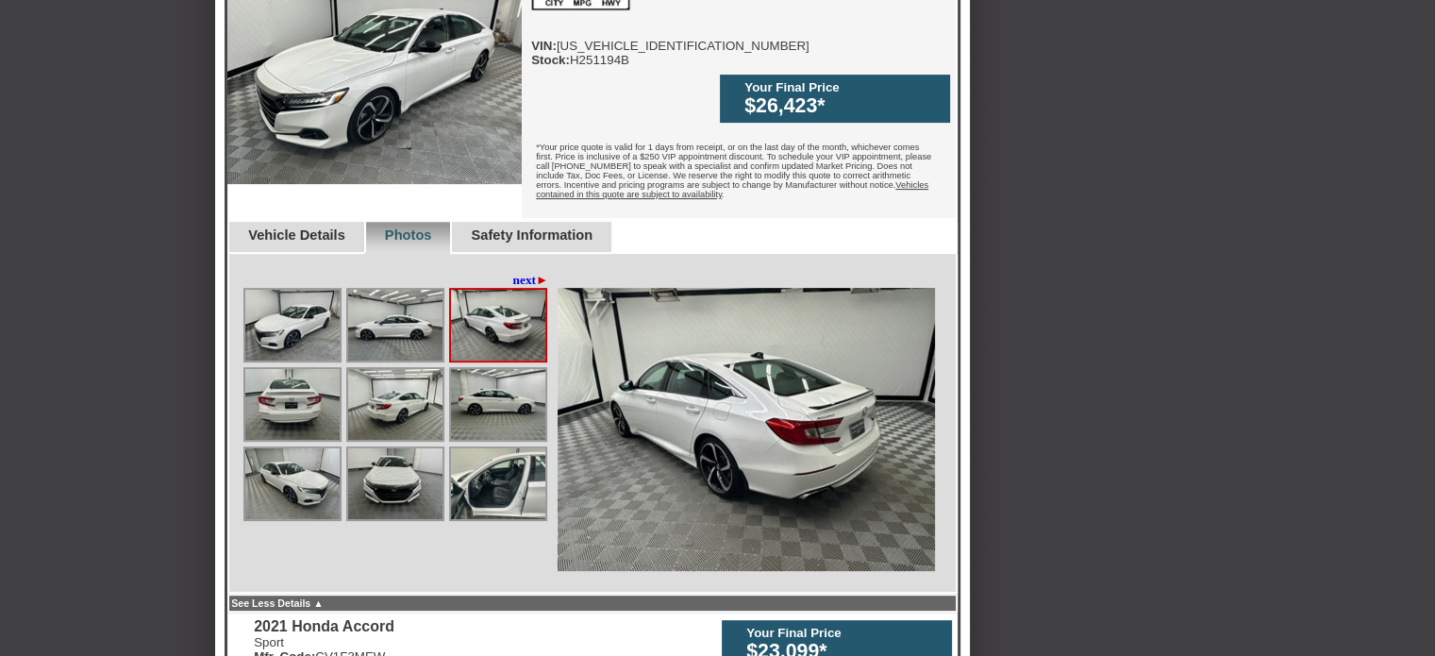
click at [503, 448] on img at bounding box center [498, 483] width 94 height 71
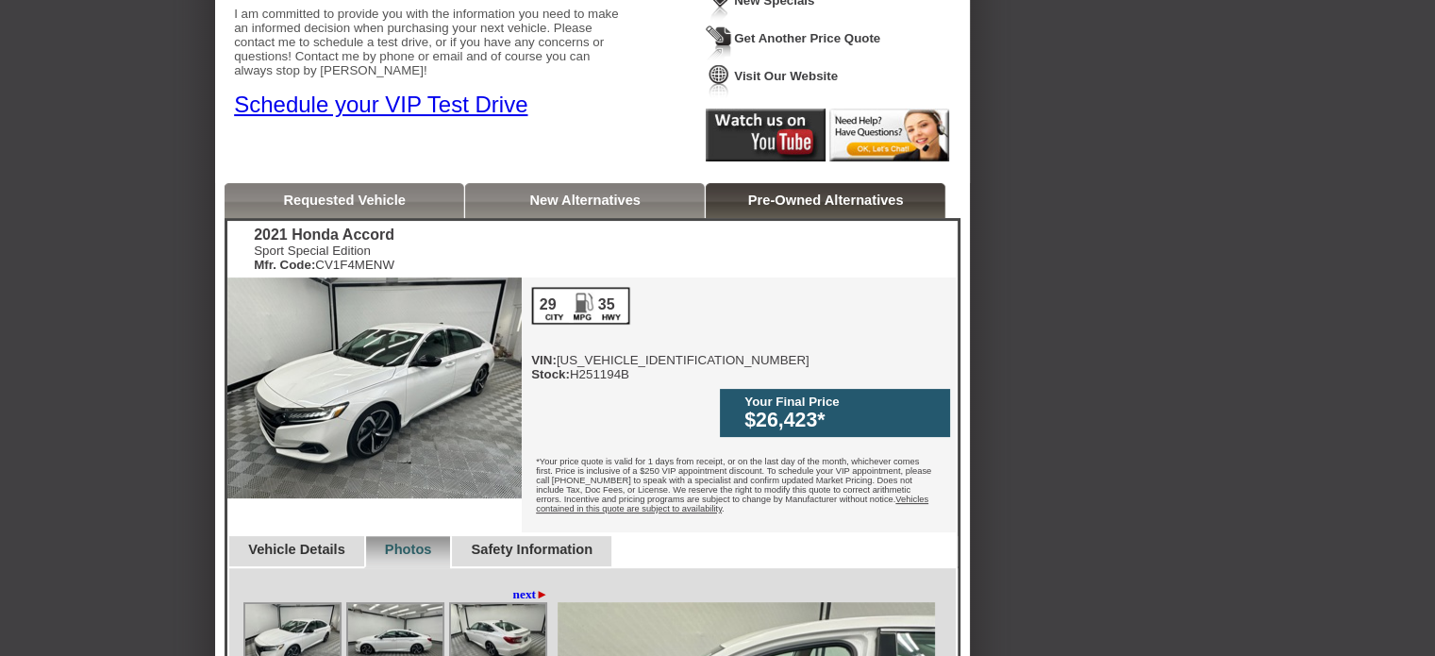
scroll to position [319, 0]
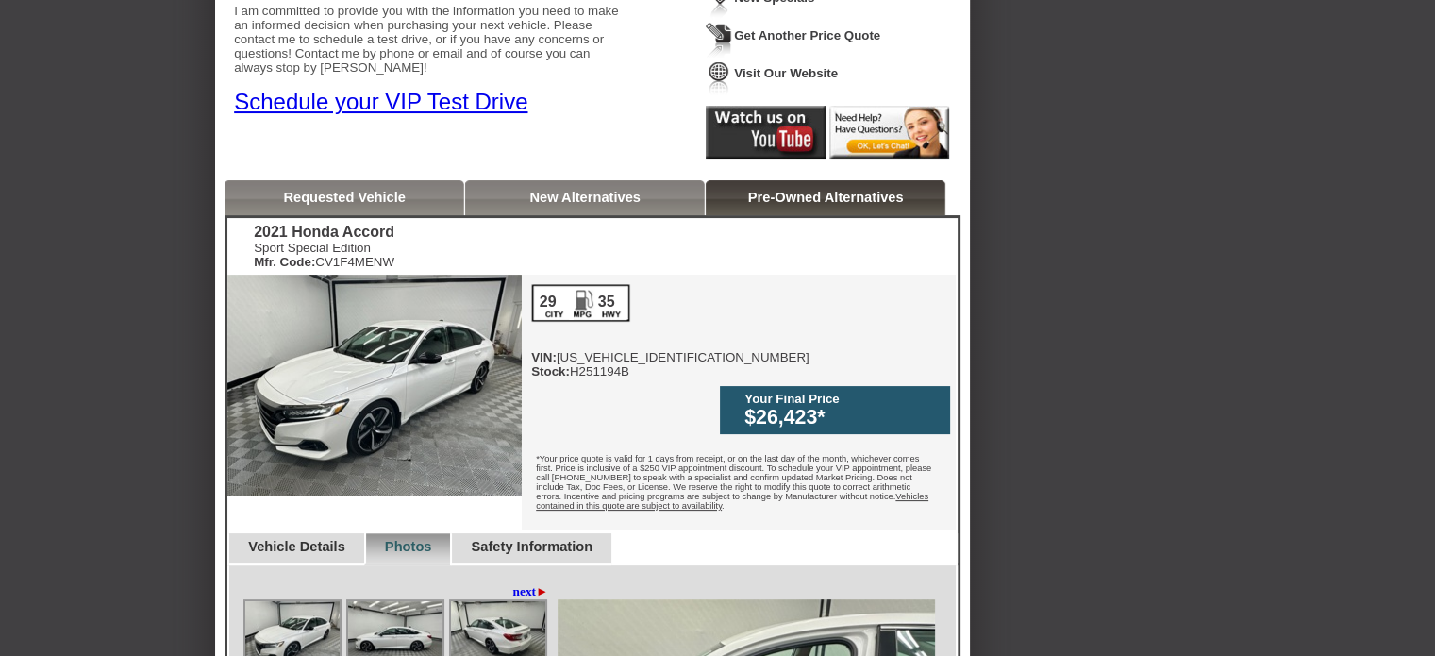
click at [400, 195] on link "Requested Vehicle" at bounding box center [344, 197] width 123 height 15
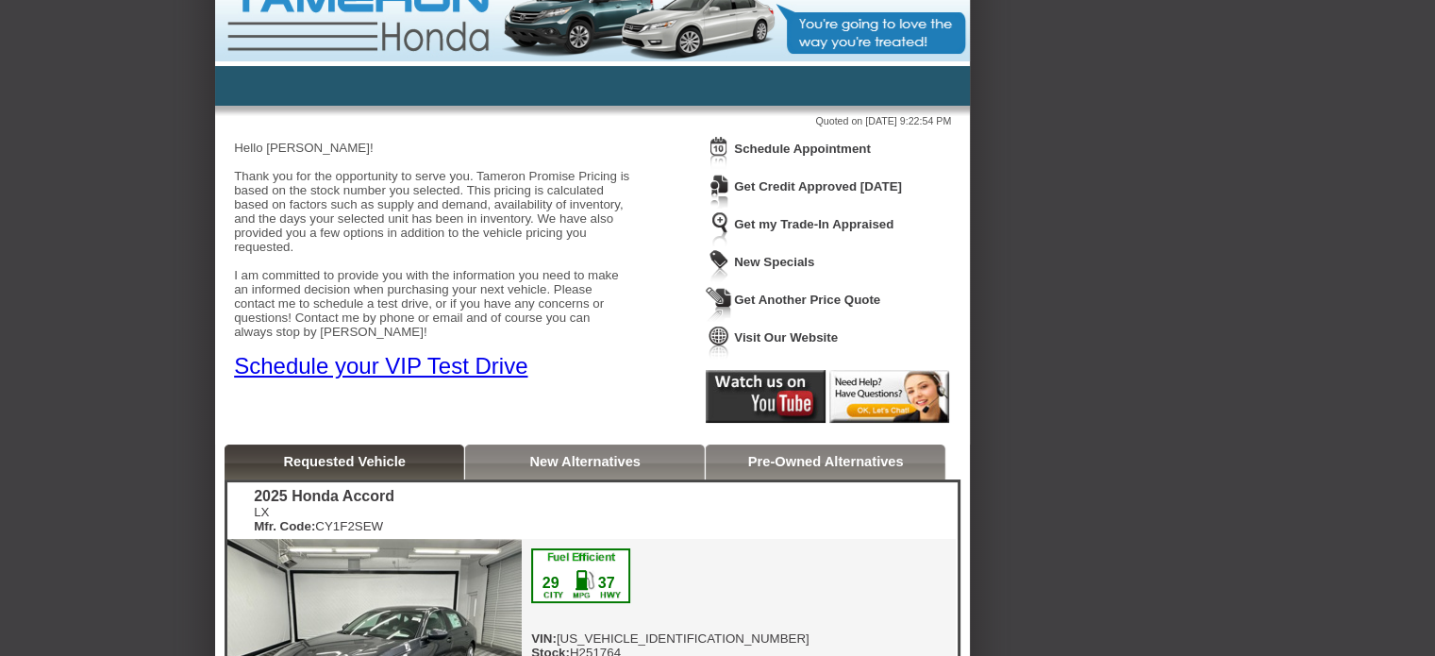
scroll to position [0, 0]
